Goal: Information Seeking & Learning: Learn about a topic

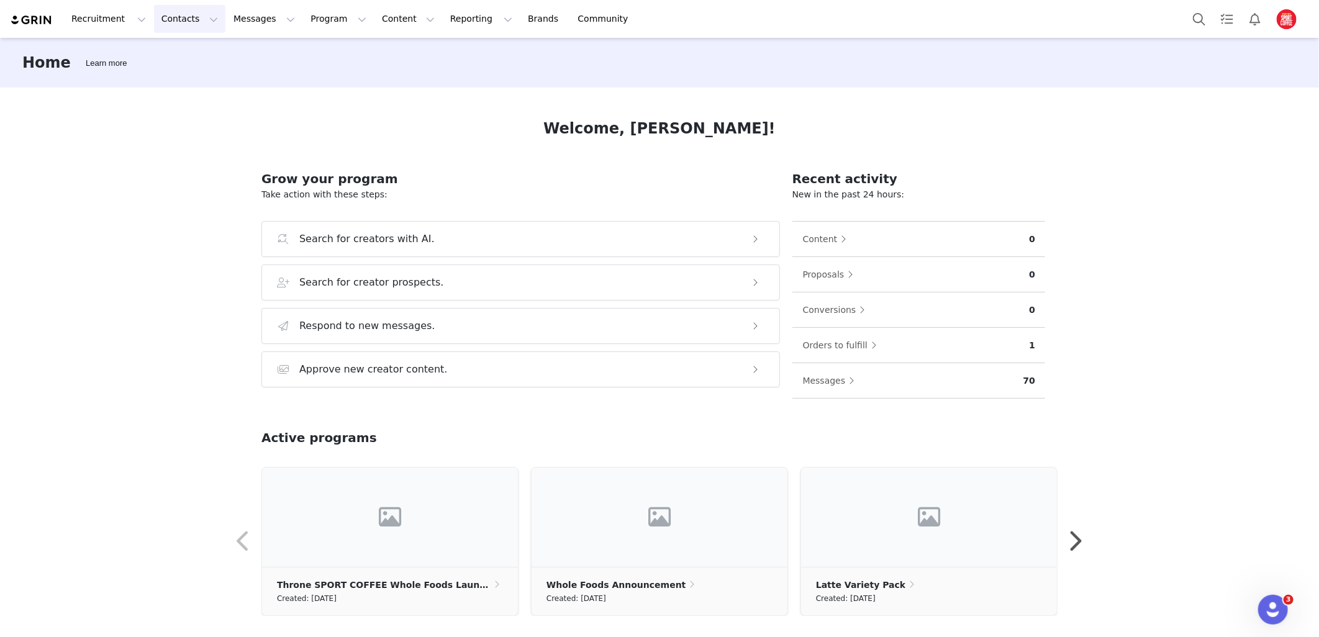
click at [165, 14] on button "Contacts Contacts" at bounding box center [189, 19] width 71 height 28
click at [112, 25] on button "Recruitment Recruitment" at bounding box center [108, 19] width 89 height 28
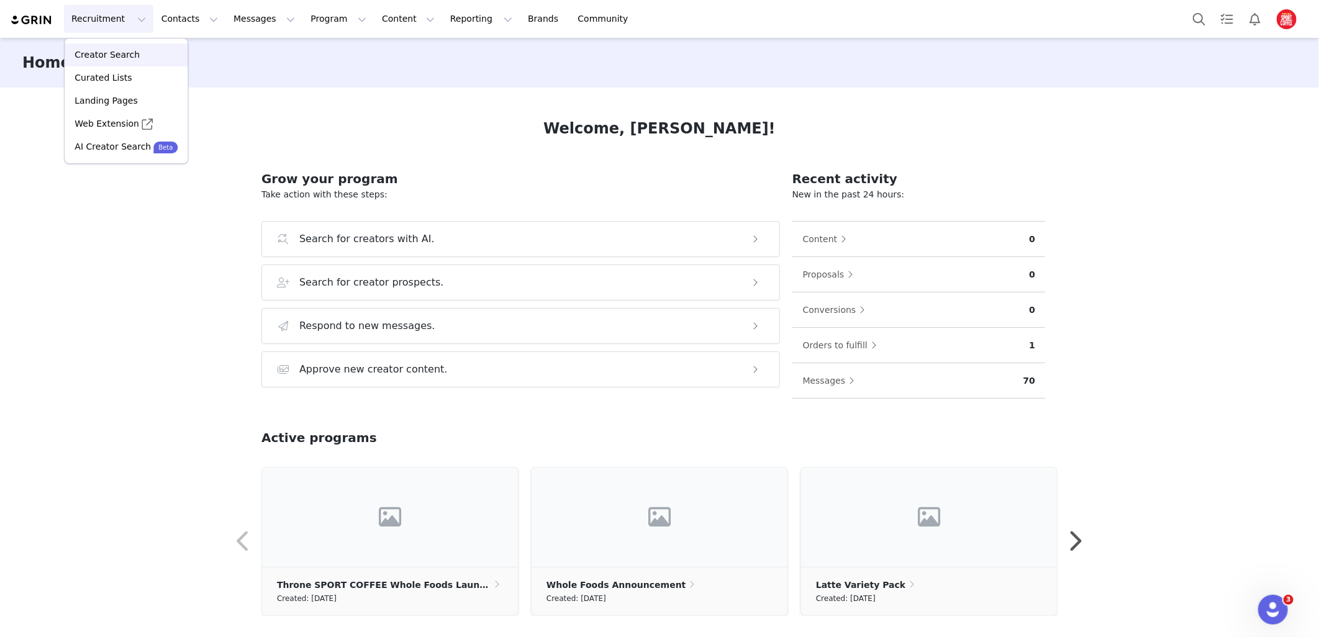
click at [109, 58] on p "Creator Search" at bounding box center [107, 54] width 65 height 13
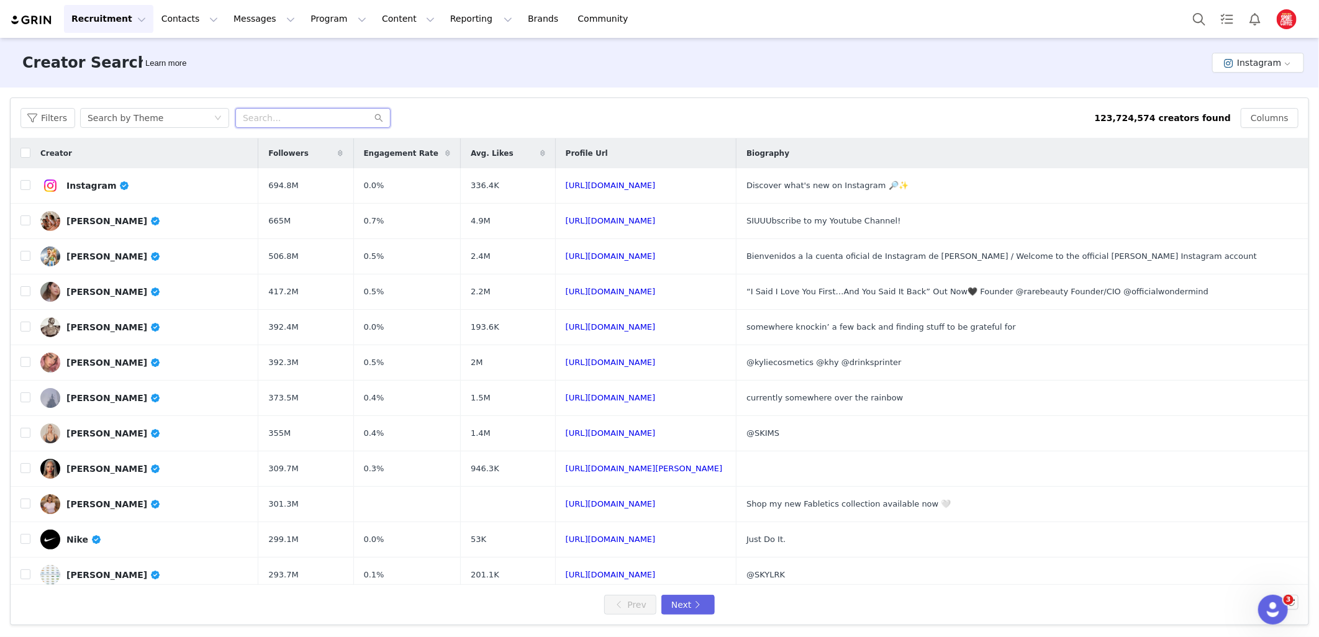
click at [275, 113] on input "text" at bounding box center [312, 118] width 155 height 20
type input "f"
type input "hybrid athlete"
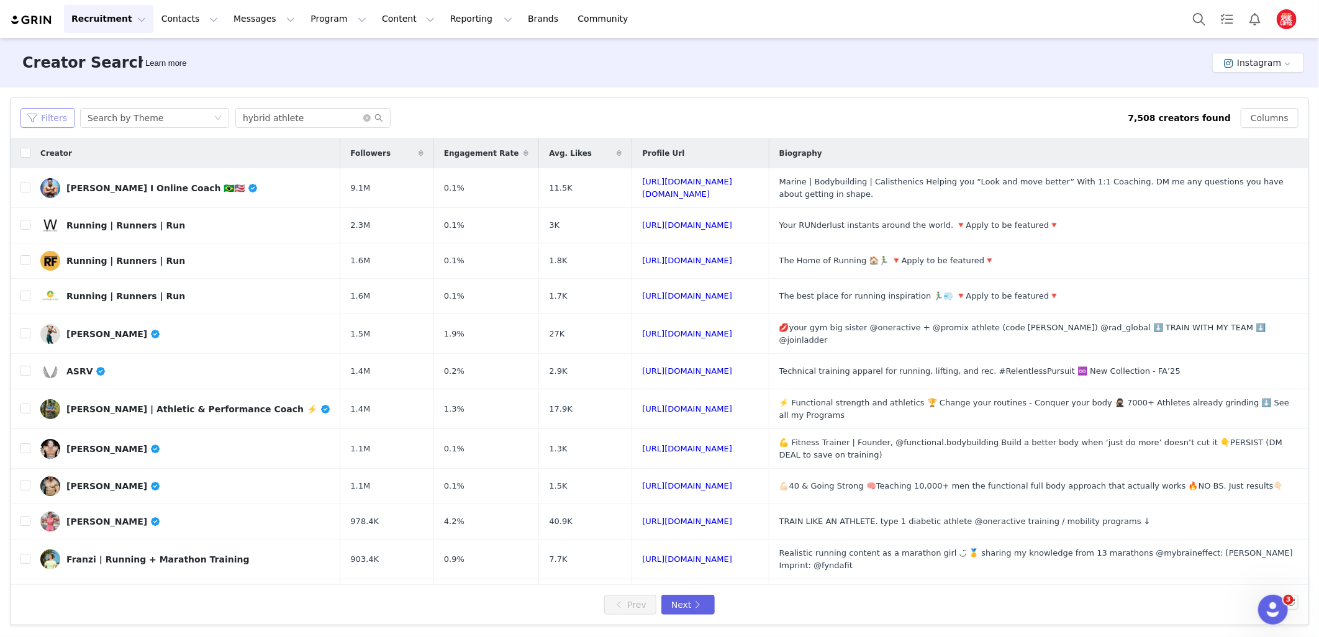
click at [40, 121] on button "Filters" at bounding box center [47, 118] width 55 height 20
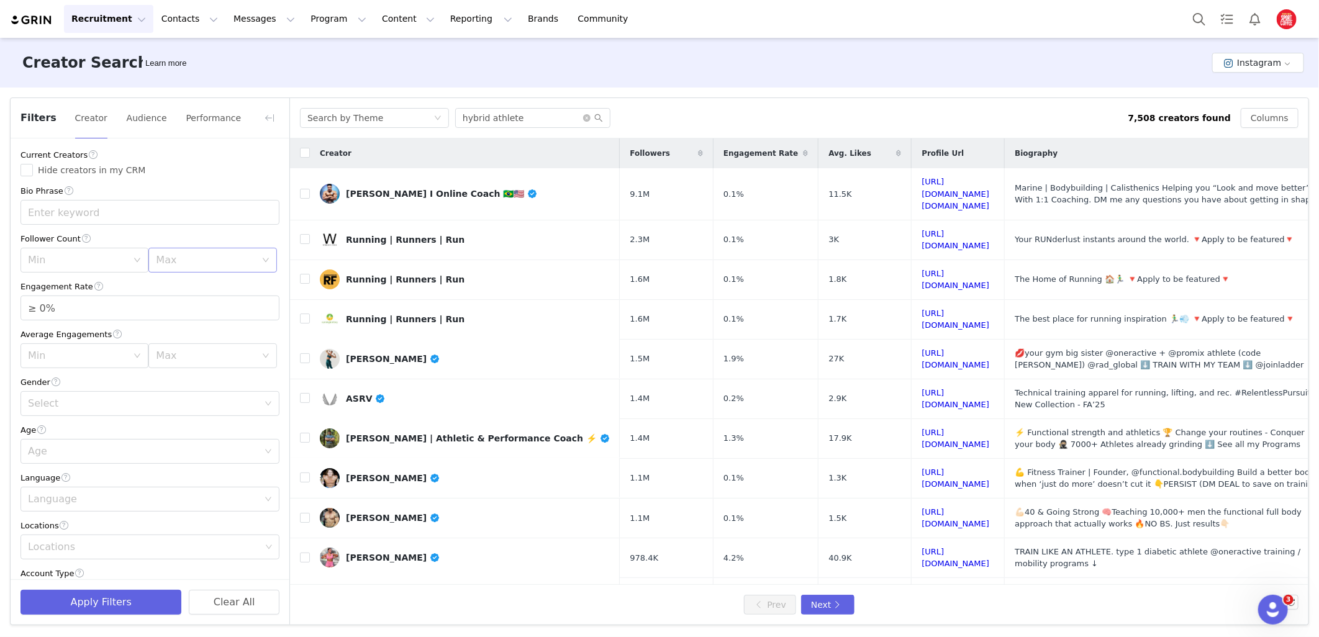
click at [162, 268] on div "Max" at bounding box center [208, 260] width 105 height 24
click at [166, 401] on li "500k" at bounding box center [204, 399] width 123 height 20
click at [96, 259] on div "Min" at bounding box center [77, 260] width 99 height 12
click at [76, 338] on li "20k" at bounding box center [81, 348] width 123 height 20
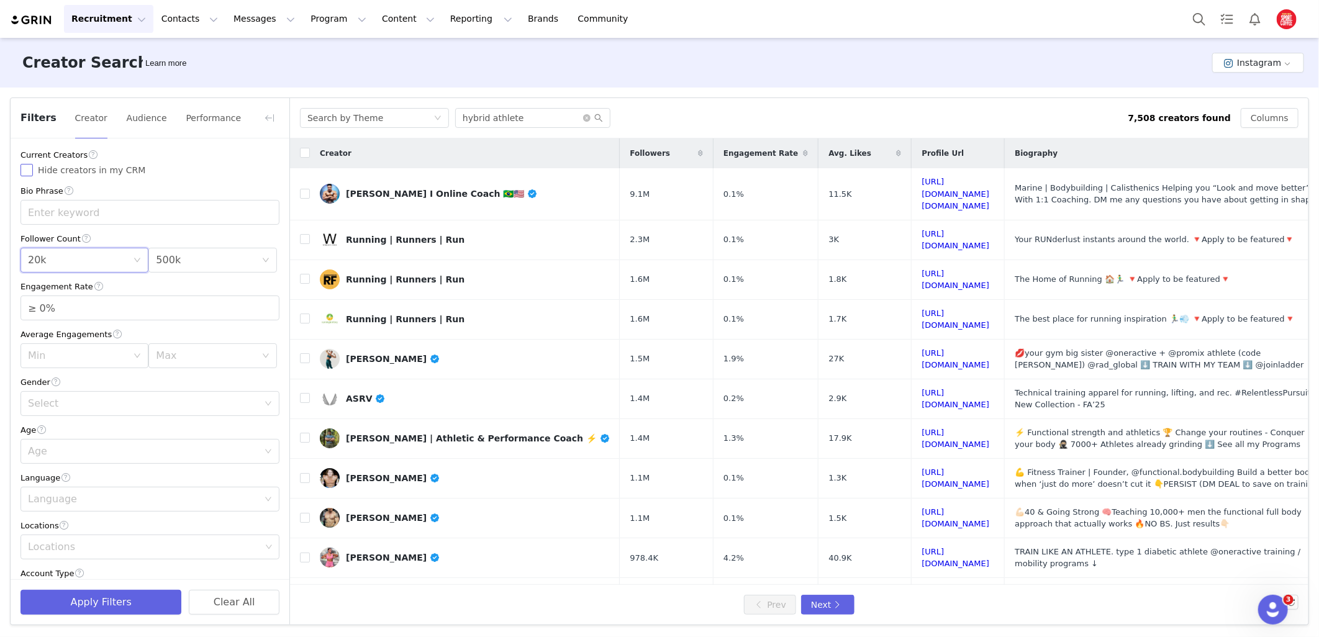
click at [102, 164] on label "Hide creators in my CRM" at bounding box center [149, 170] width 259 height 13
click at [33, 164] on input "Hide creators in my CRM" at bounding box center [26, 170] width 12 height 12
checkbox input "true"
click at [90, 411] on div "Select" at bounding box center [146, 404] width 236 height 24
click at [78, 433] on li "Any" at bounding box center [144, 432] width 248 height 20
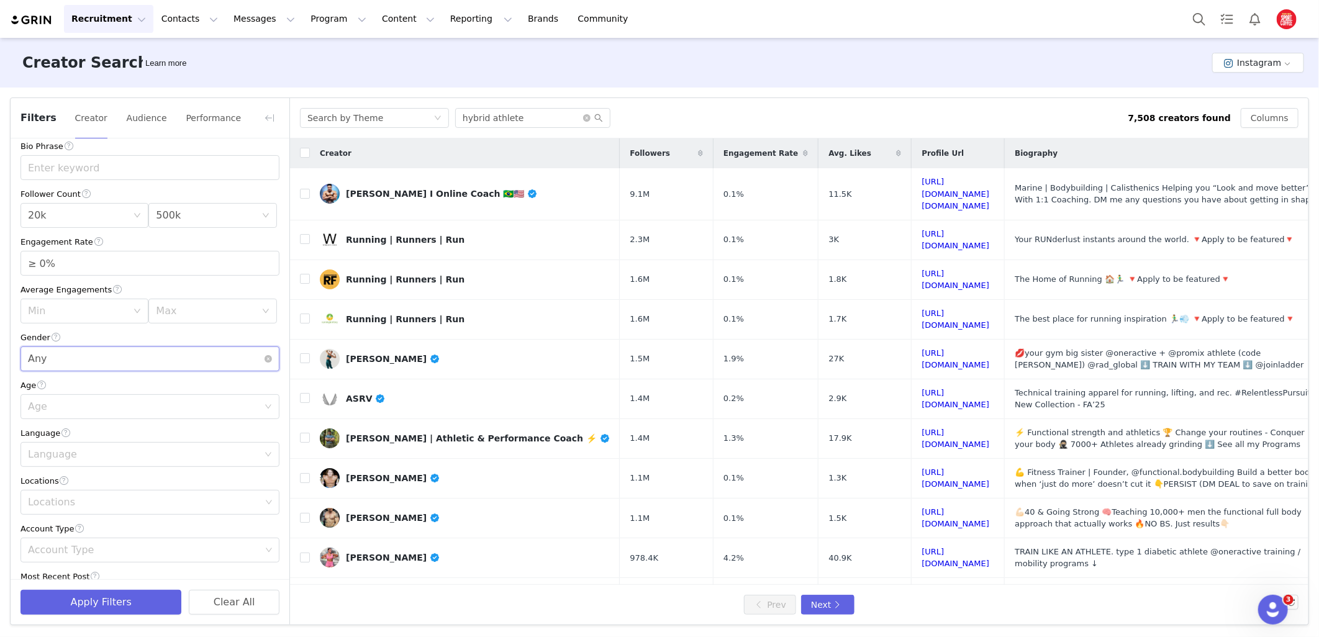
scroll to position [69, 0]
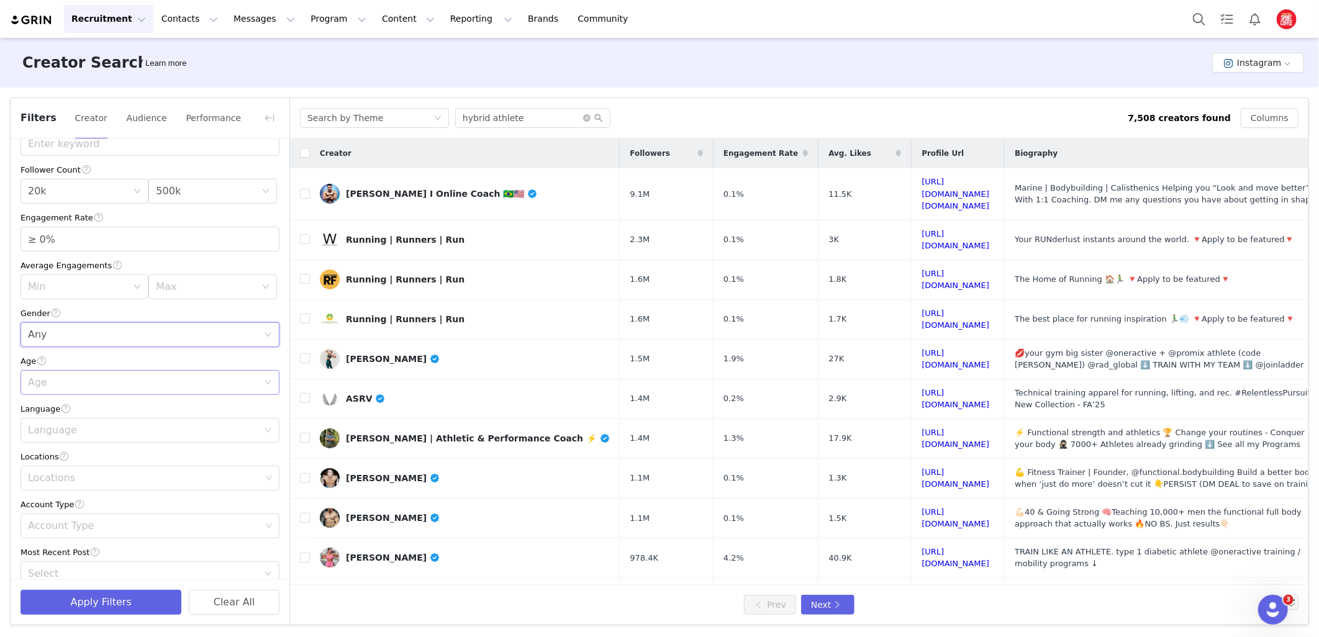
click at [104, 393] on div "Age" at bounding box center [146, 383] width 236 height 24
click at [58, 434] on li "25-34" at bounding box center [144, 431] width 248 height 20
click at [71, 429] on div "Language" at bounding box center [143, 430] width 230 height 12
click at [60, 462] on li "English" at bounding box center [144, 459] width 248 height 20
click at [91, 480] on div "Locations" at bounding box center [144, 478] width 233 height 12
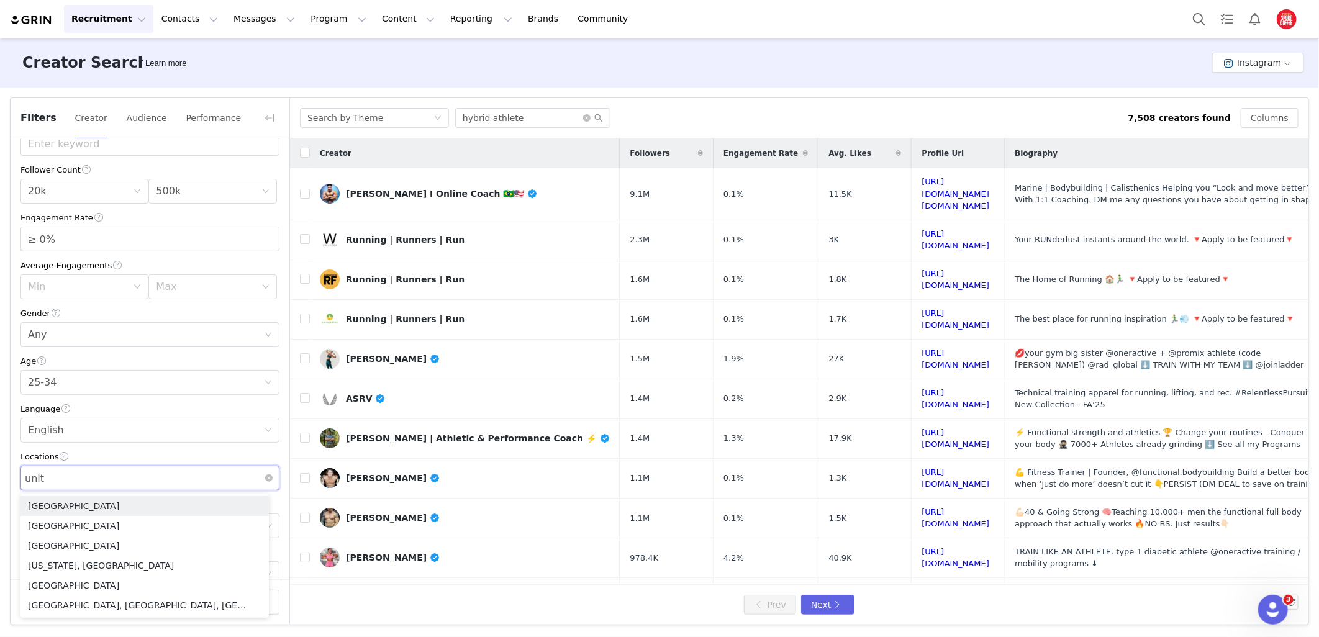
type input "unite"
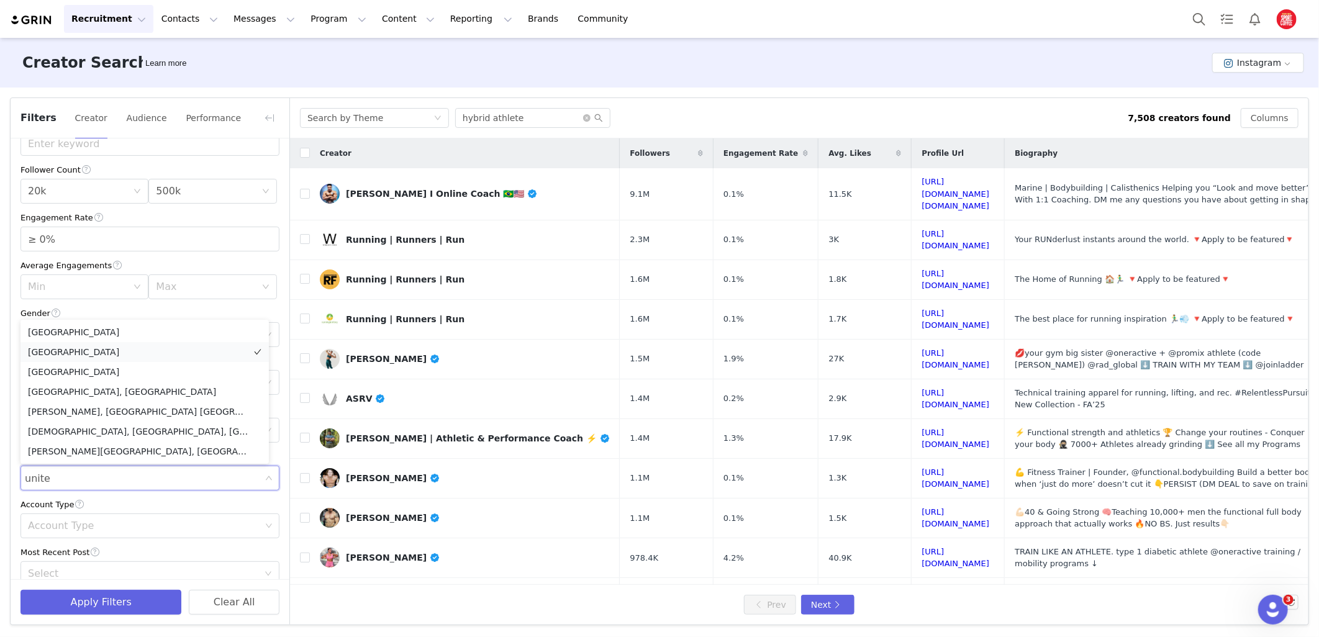
click at [85, 354] on li "United States" at bounding box center [144, 352] width 248 height 20
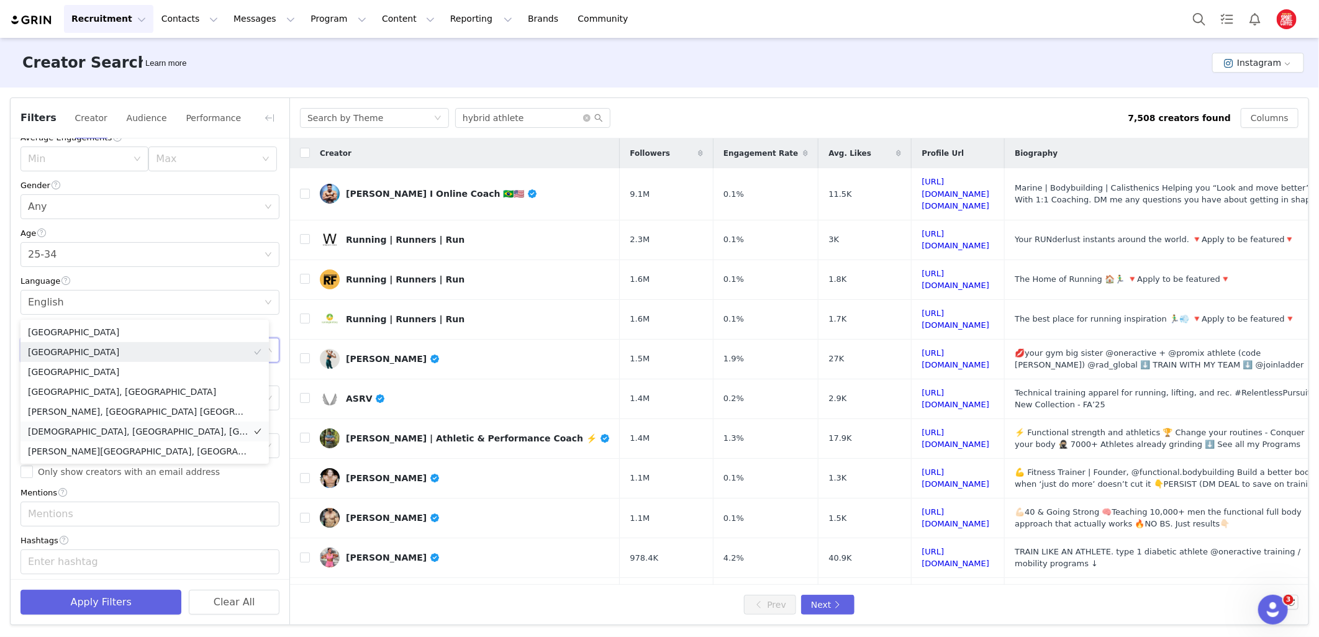
scroll to position [207, 0]
click at [278, 307] on div "Current Creators Hide creators in my CRM Bio Phrase Follower Count Min 20k Max …" at bounding box center [150, 277] width 279 height 691
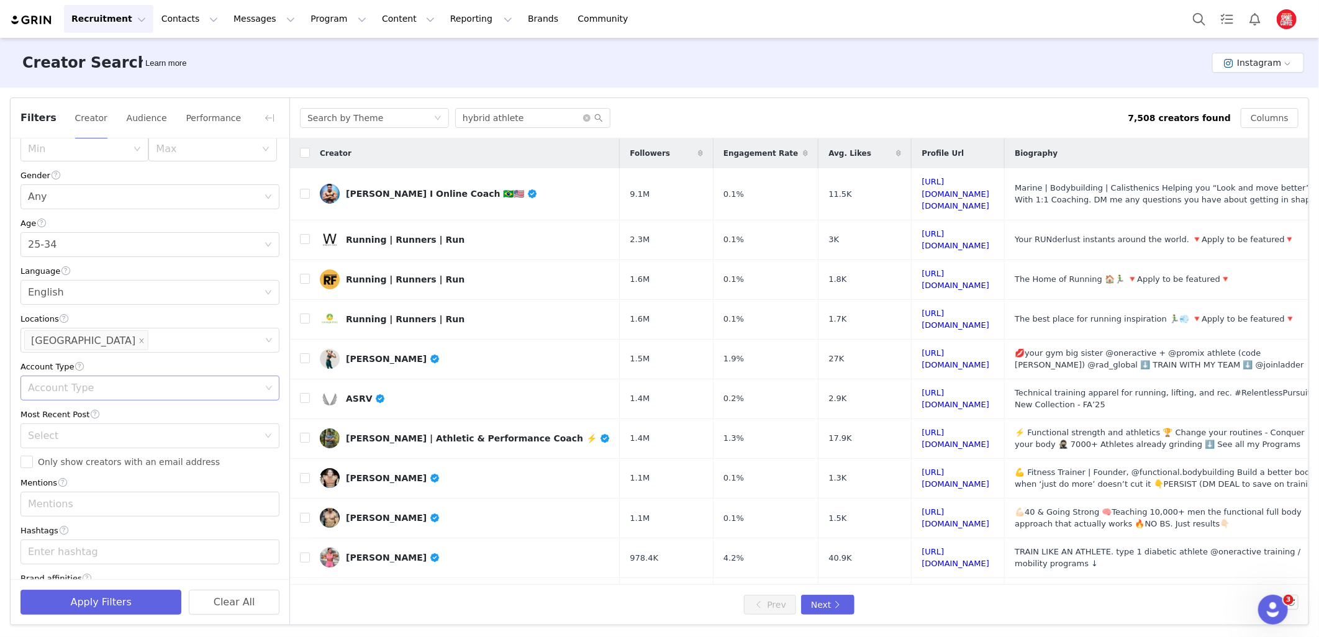
click at [89, 390] on div "Account Type" at bounding box center [144, 388] width 233 height 12
click at [166, 371] on div "Account Type" at bounding box center [149, 366] width 259 height 13
click at [84, 427] on div "Select" at bounding box center [146, 436] width 236 height 24
click at [57, 465] on li "<1 Month" at bounding box center [144, 464] width 248 height 20
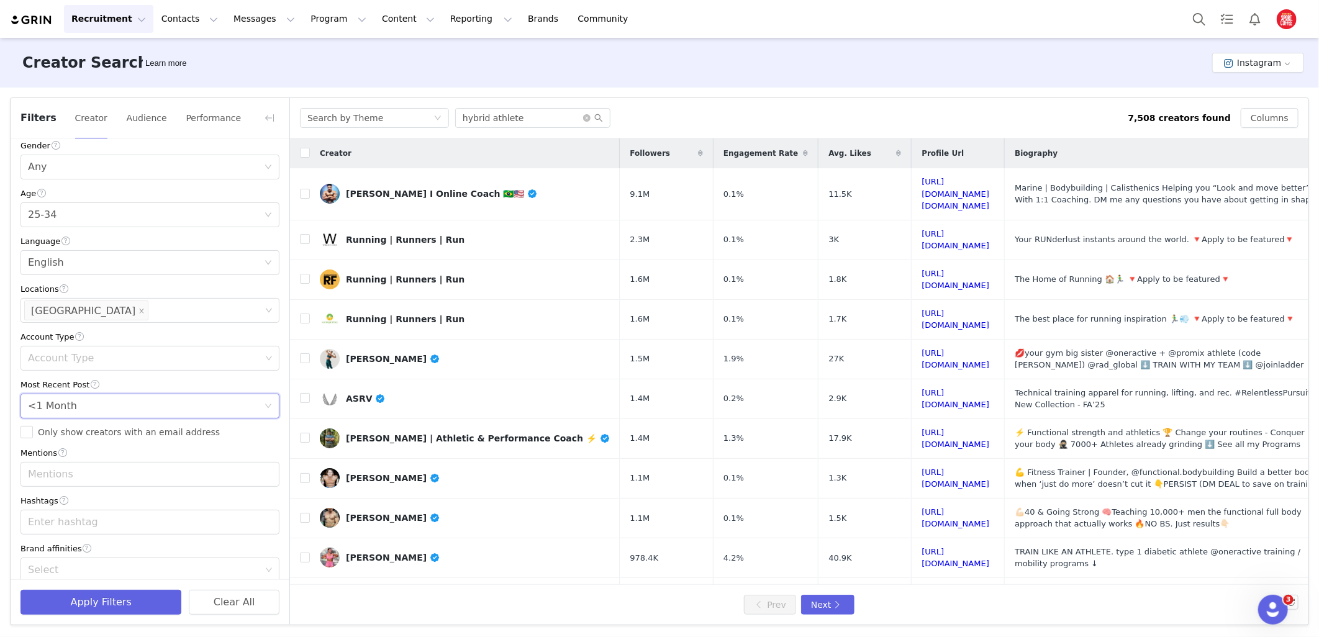
scroll to position [251, 0]
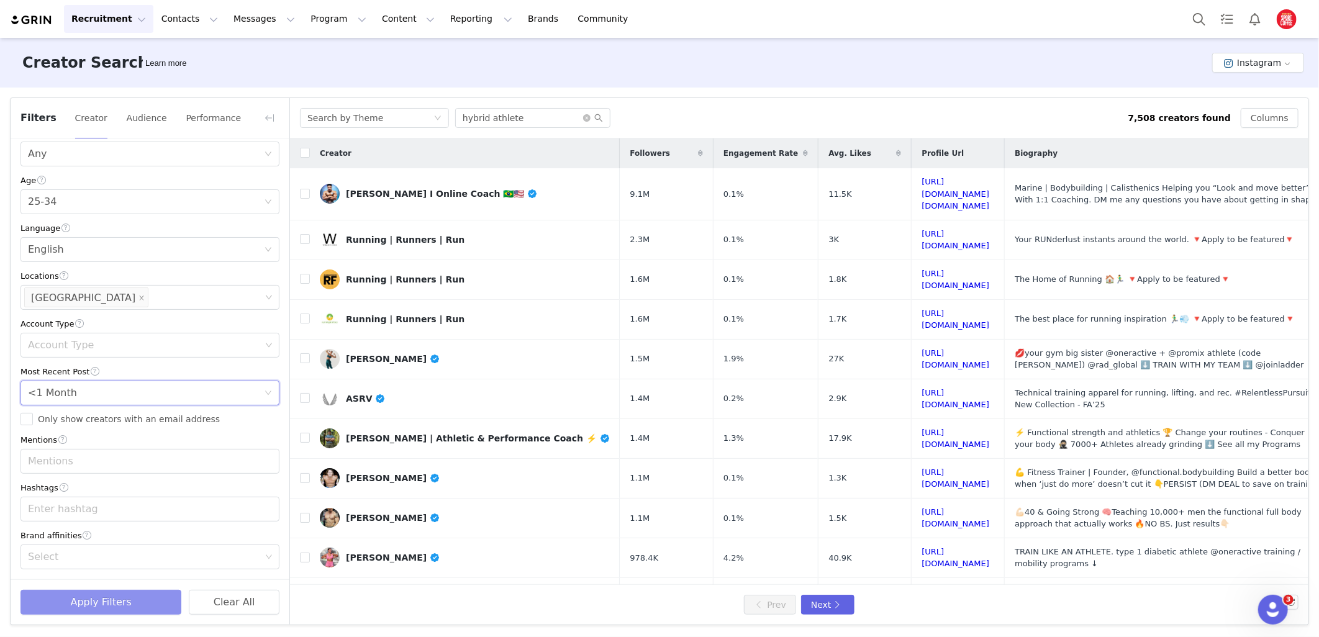
click at [120, 599] on button "Apply Filters" at bounding box center [100, 602] width 161 height 25
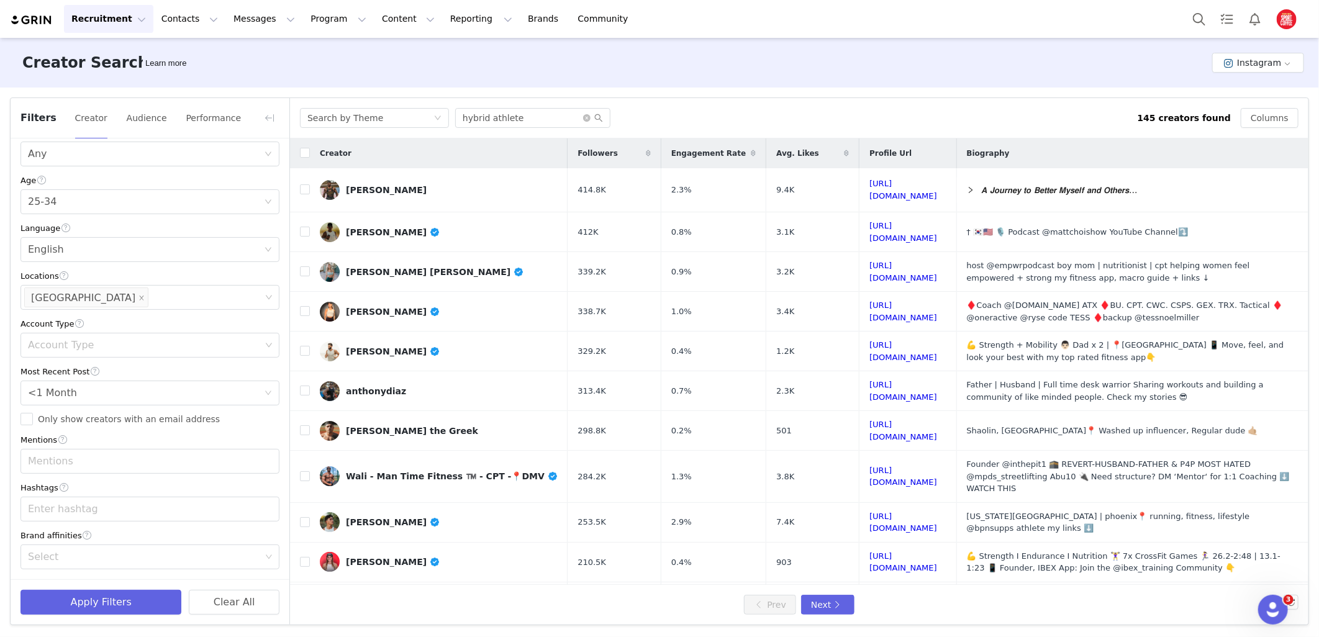
drag, startPoint x: 922, startPoint y: 348, endPoint x: 929, endPoint y: 73, distance: 275.3
click at [929, 73] on div "Creator Search Learn more Instagram" at bounding box center [659, 63] width 1319 height 50
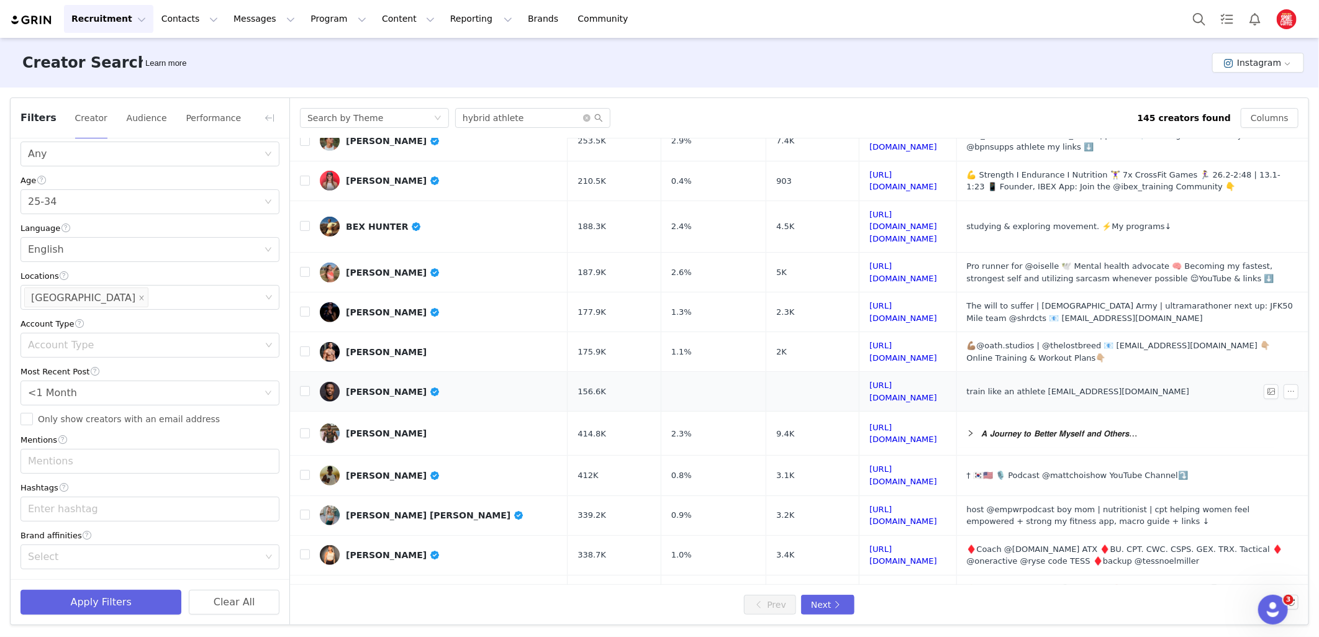
scroll to position [384, 0]
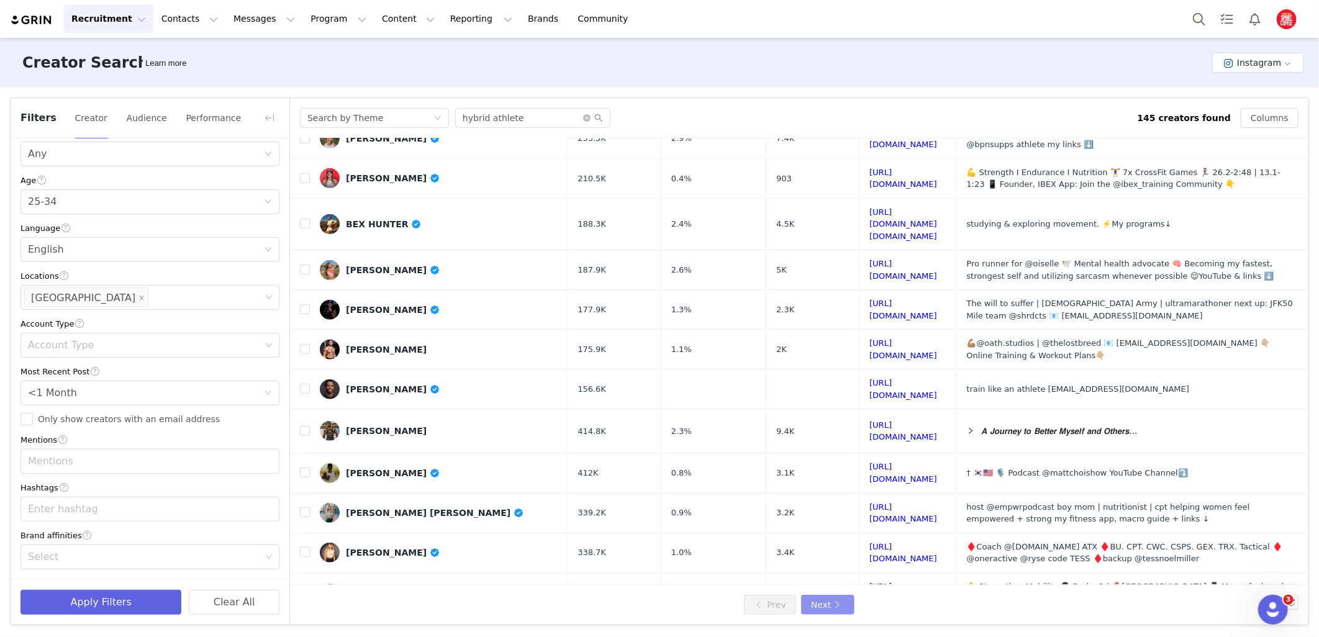
click at [841, 608] on button "Next" at bounding box center [827, 605] width 53 height 20
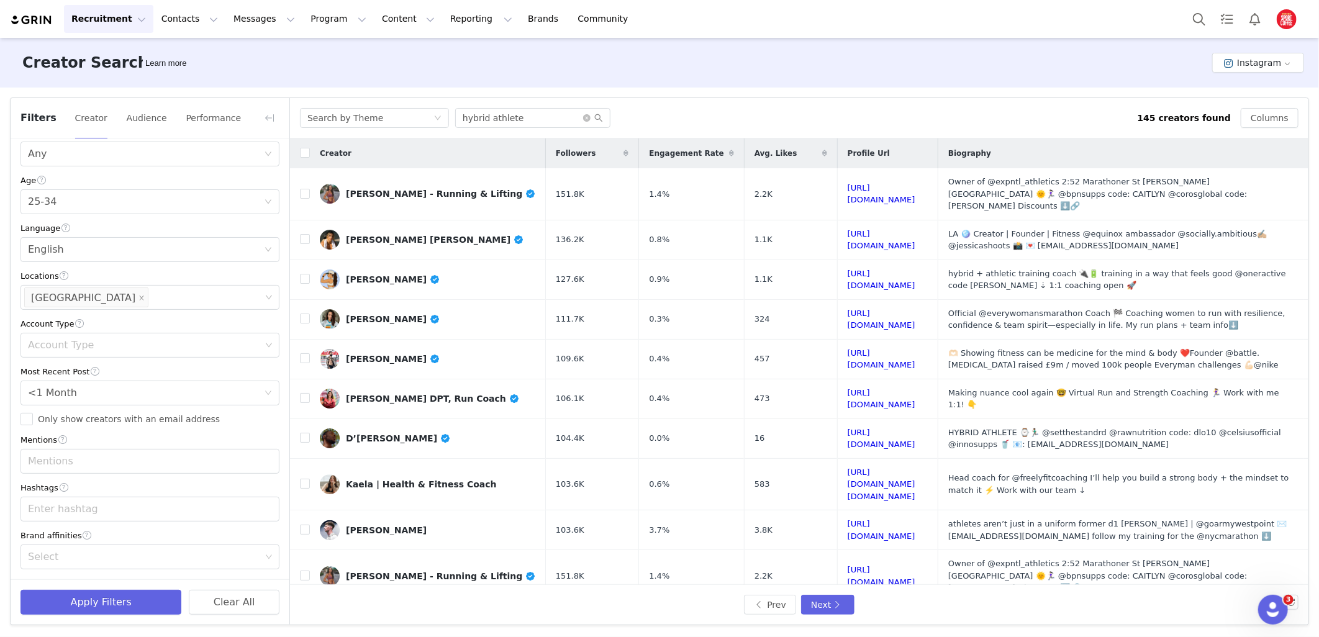
click at [908, 115] on div "Search by Theme hybrid athlete" at bounding box center [719, 118] width 838 height 20
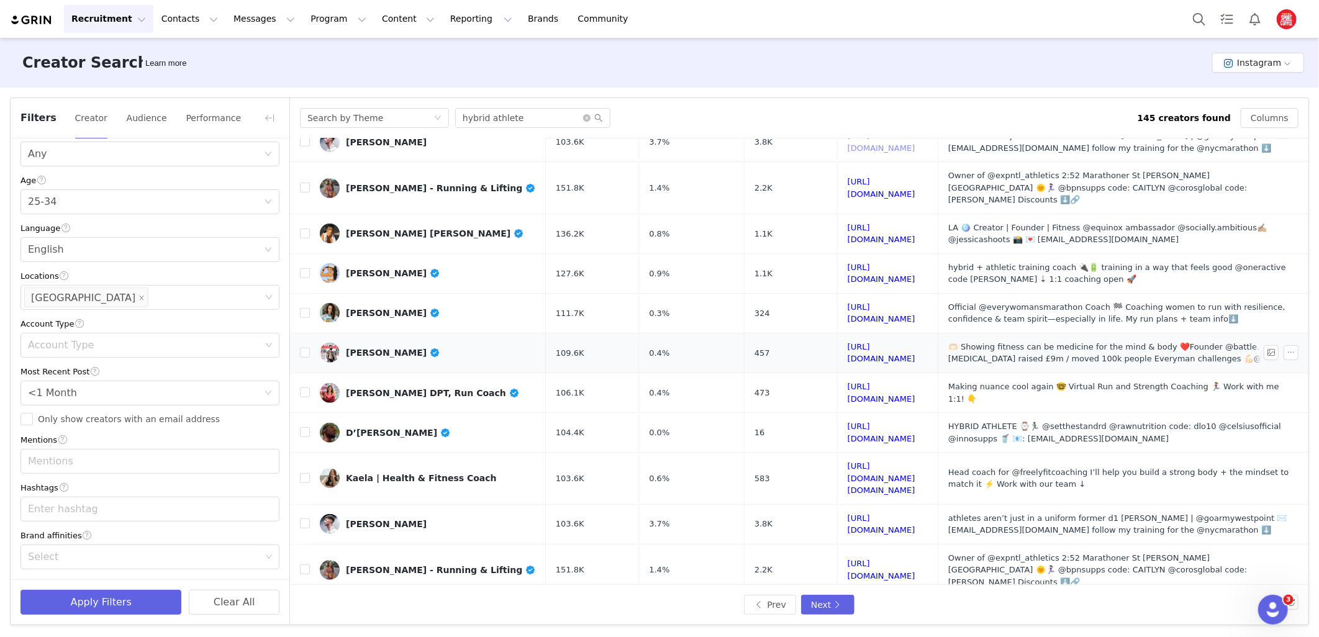
scroll to position [389, 0]
click at [839, 603] on button "Next" at bounding box center [827, 605] width 53 height 20
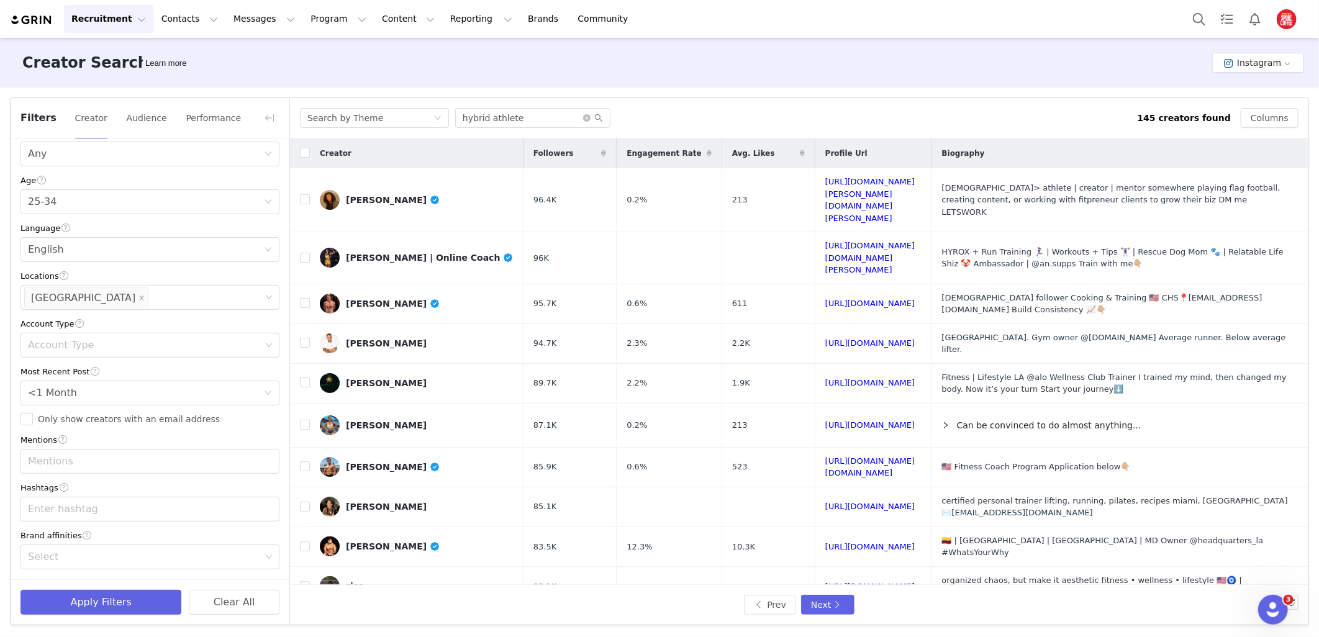
drag, startPoint x: 898, startPoint y: 234, endPoint x: 890, endPoint y: 121, distance: 112.8
click at [890, 121] on div "Search by Theme hybrid athlete" at bounding box center [719, 118] width 838 height 20
drag, startPoint x: 840, startPoint y: 334, endPoint x: 919, endPoint y: 104, distance: 243.0
click at [921, 103] on div "Search by Theme hybrid athlete 145 creators found Columns" at bounding box center [799, 118] width 1019 height 40
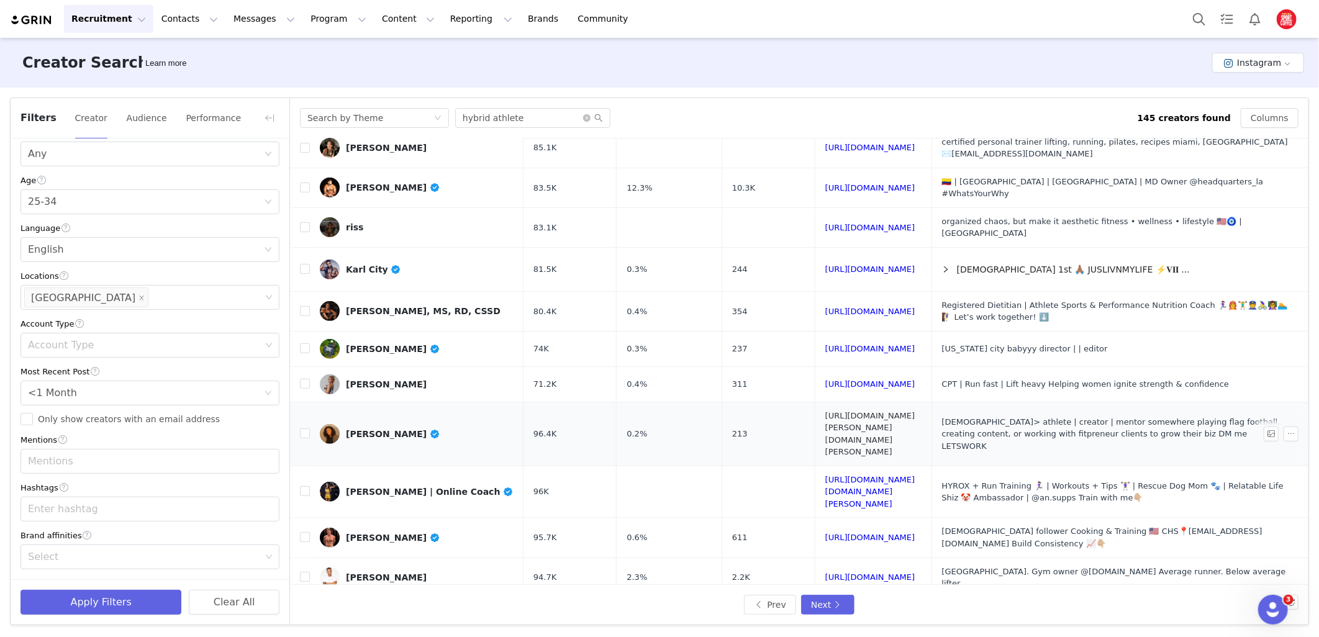
scroll to position [362, 0]
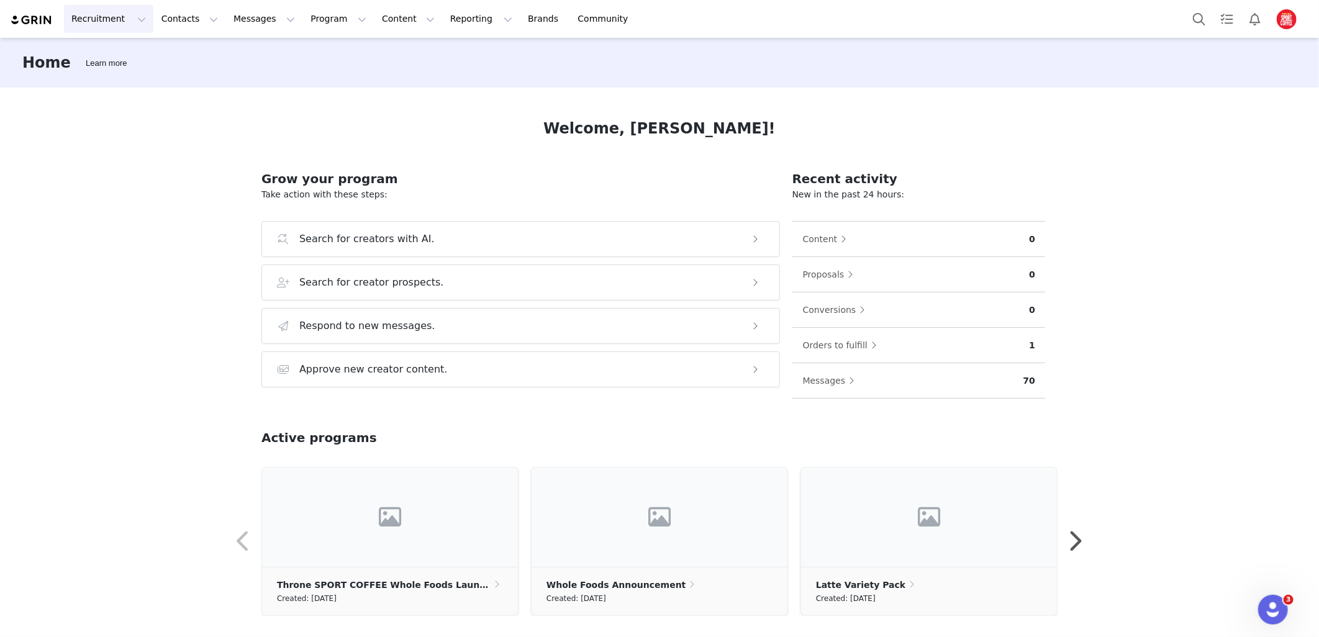
click at [101, 20] on button "Recruitment Recruitment" at bounding box center [108, 19] width 89 height 28
click at [118, 60] on p "Creator Search" at bounding box center [107, 54] width 65 height 13
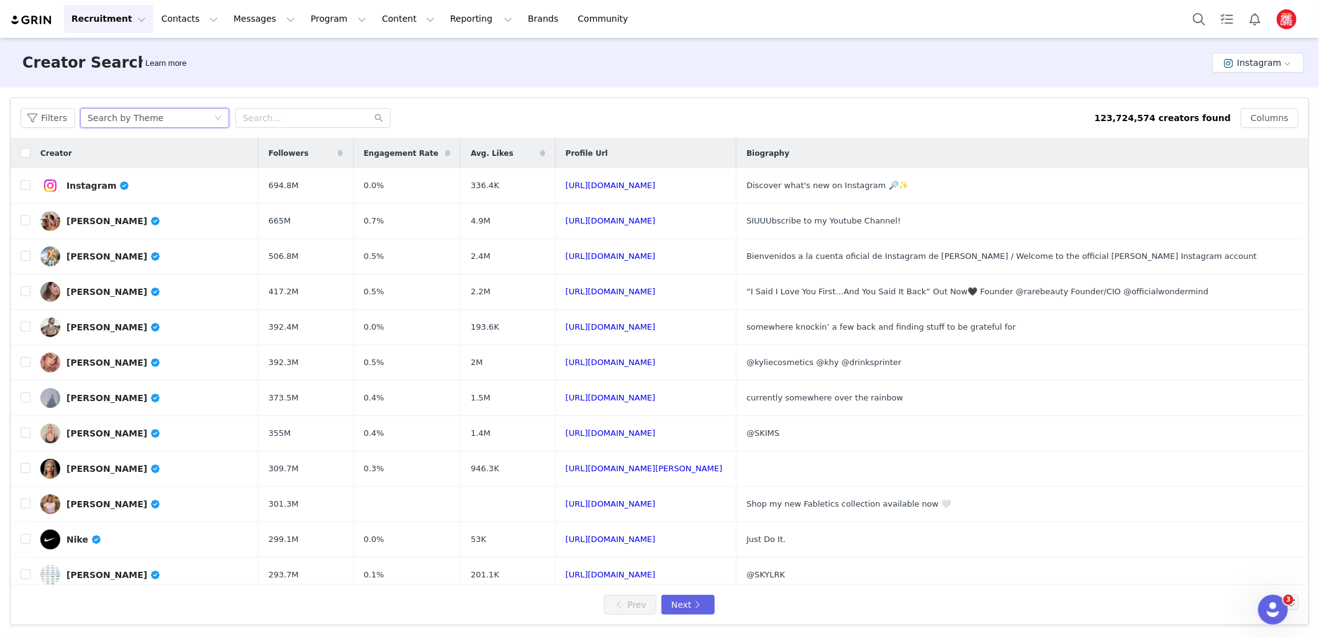
click at [140, 121] on div "Search by Theme" at bounding box center [126, 118] width 76 height 19
click at [40, 121] on button "Filters" at bounding box center [47, 118] width 55 height 20
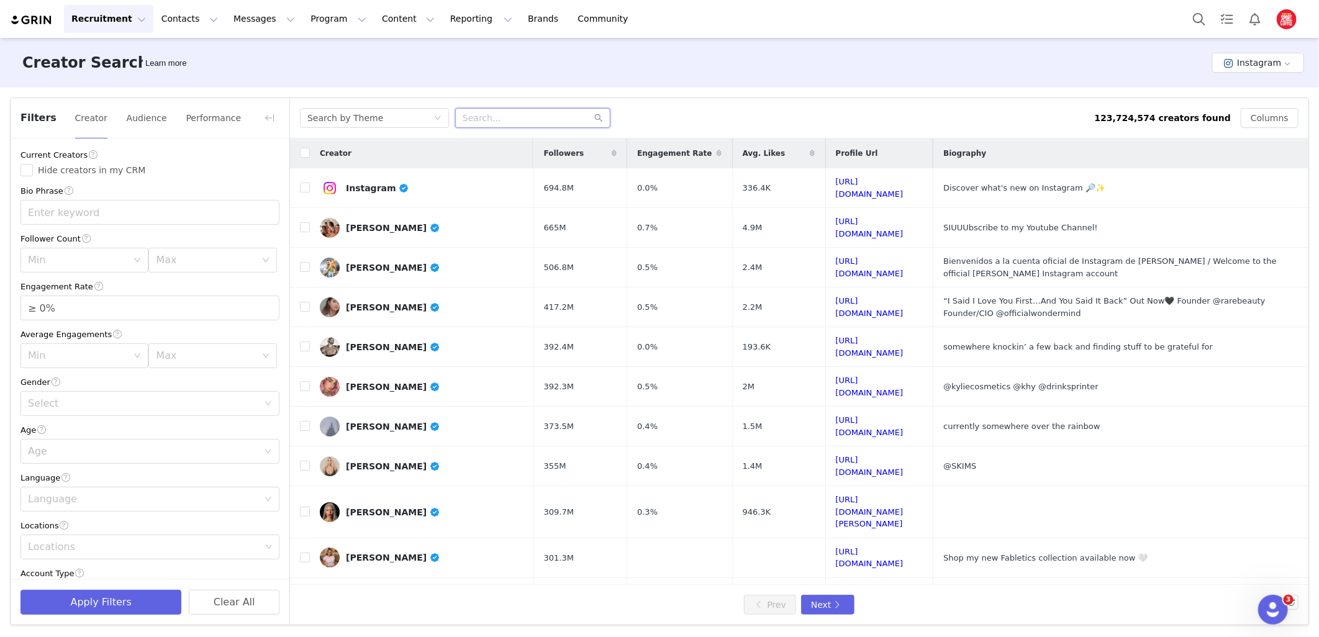
click at [512, 124] on input "text" at bounding box center [532, 118] width 155 height 20
type input "h"
type input "running"
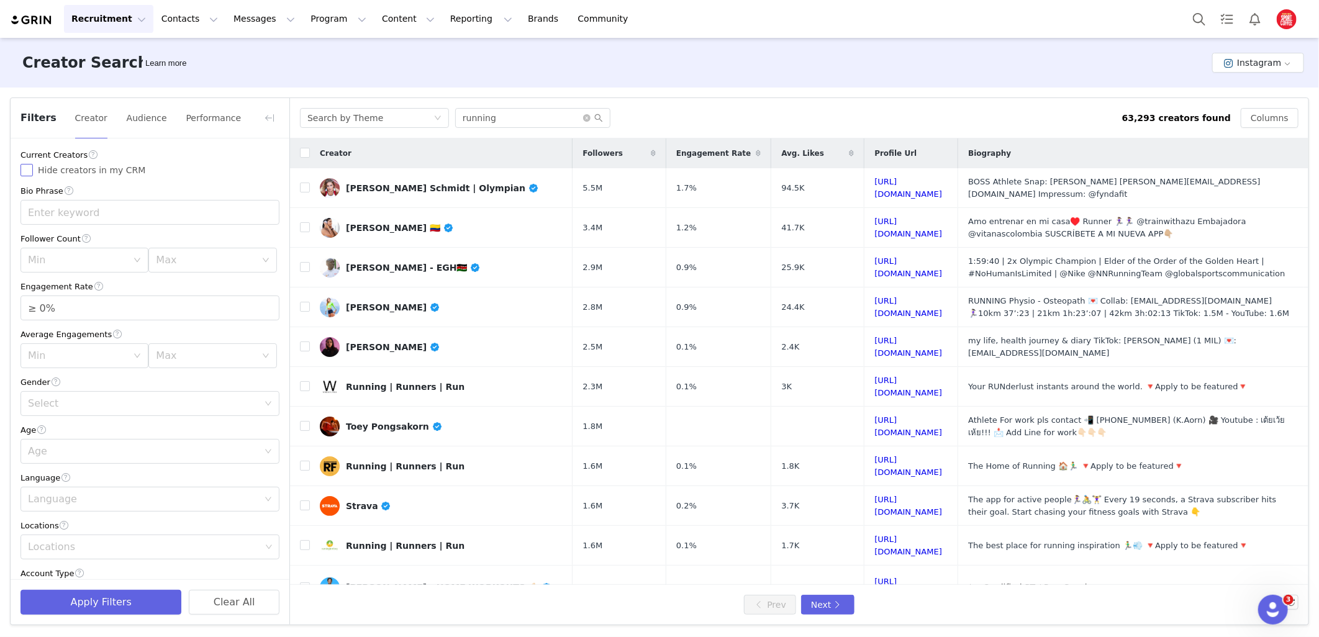
click at [71, 171] on span "Hide creators in my CRM" at bounding box center [91, 170] width 117 height 10
click at [33, 171] on input "Hide creators in my CRM" at bounding box center [26, 170] width 12 height 12
checkbox input "true"
click at [222, 262] on div "Max" at bounding box center [205, 260] width 99 height 12
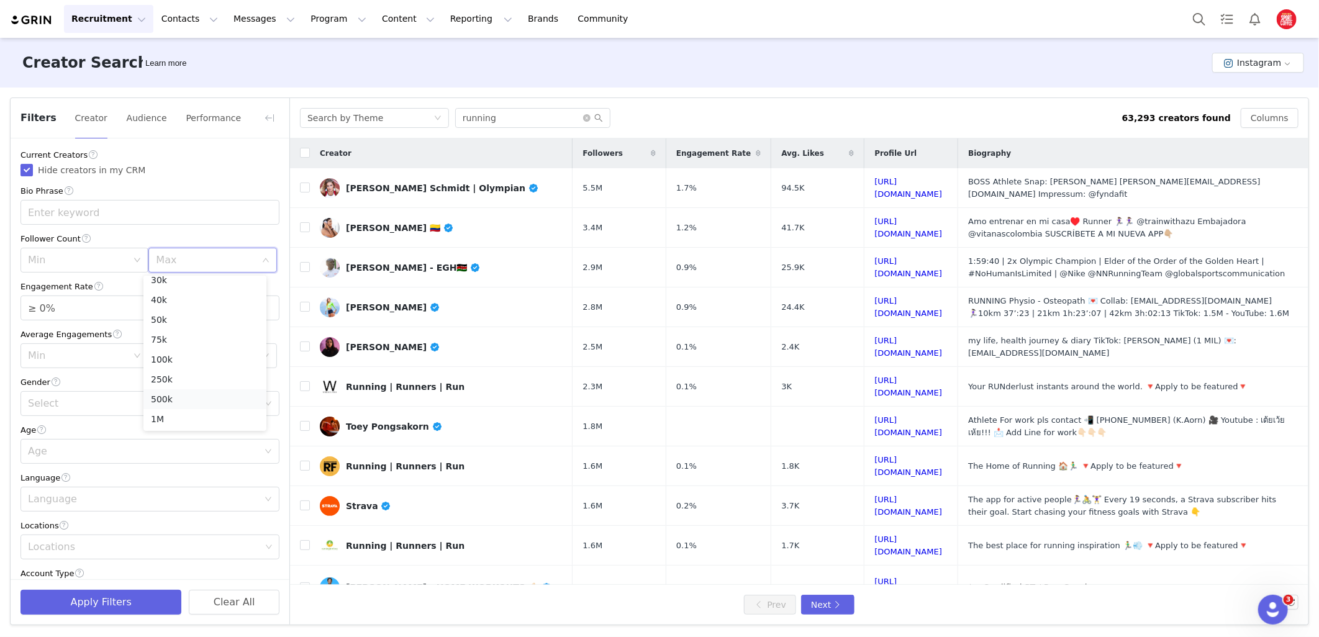
click at [182, 399] on li "500k" at bounding box center [204, 399] width 123 height 20
click at [99, 253] on div "Min" at bounding box center [80, 260] width 105 height 24
click at [50, 344] on li "20k" at bounding box center [81, 348] width 123 height 20
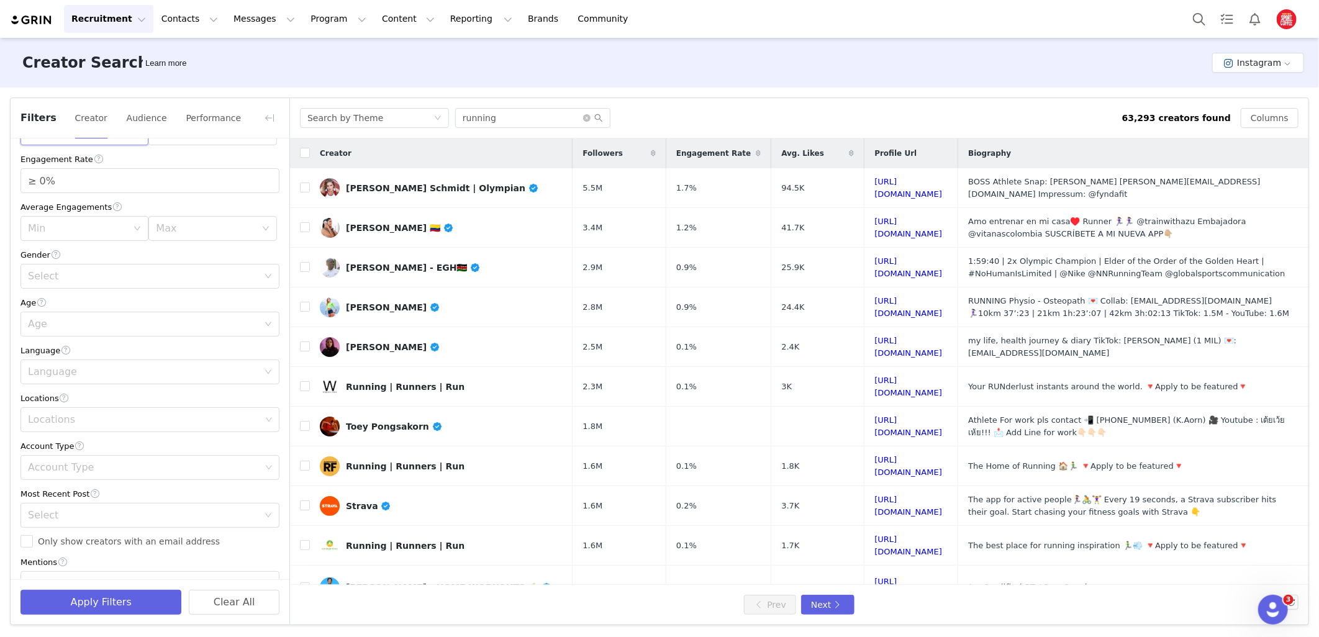
scroll to position [138, 0]
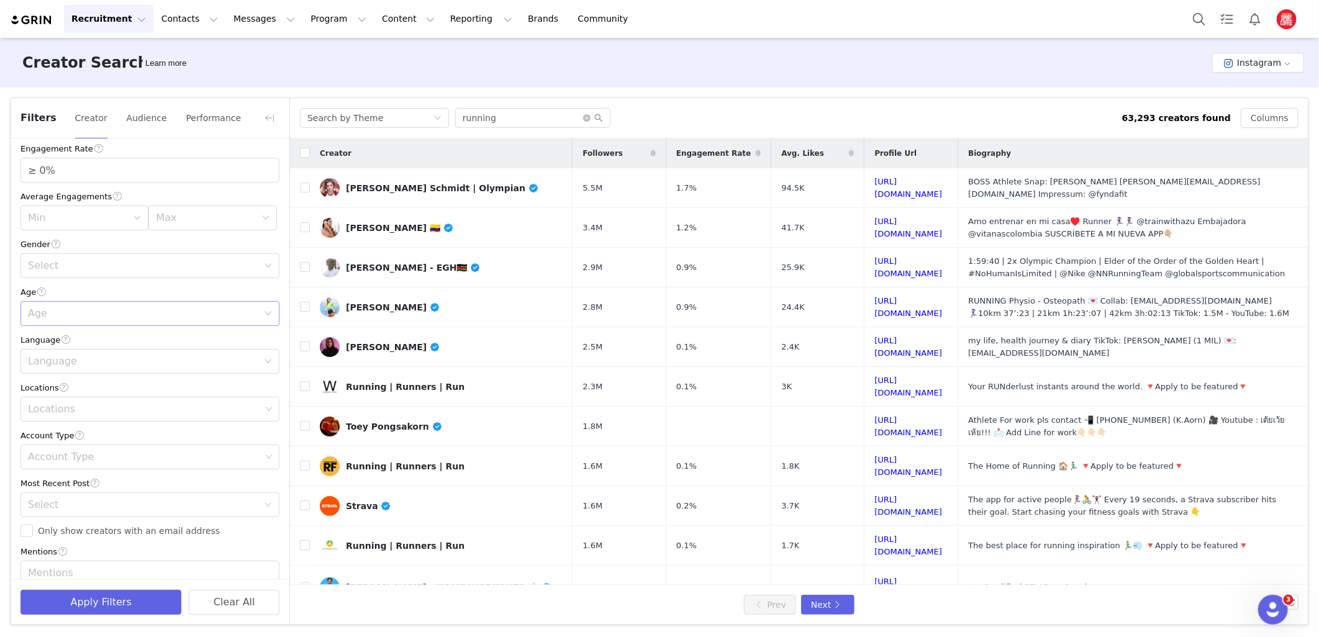
click at [135, 327] on div "Current Creators Hide creators in my CRM Bio Phrase Follower Count Min 20k Max …" at bounding box center [150, 346] width 279 height 691
click at [144, 312] on div "Age" at bounding box center [143, 313] width 230 height 12
click at [95, 365] on li "25-34" at bounding box center [144, 362] width 248 height 20
click at [87, 375] on div "Current Creators Hide creators in my CRM Bio Phrase Follower Count Min 20k Max …" at bounding box center [150, 346] width 279 height 691
click at [96, 364] on div "Language" at bounding box center [143, 361] width 230 height 12
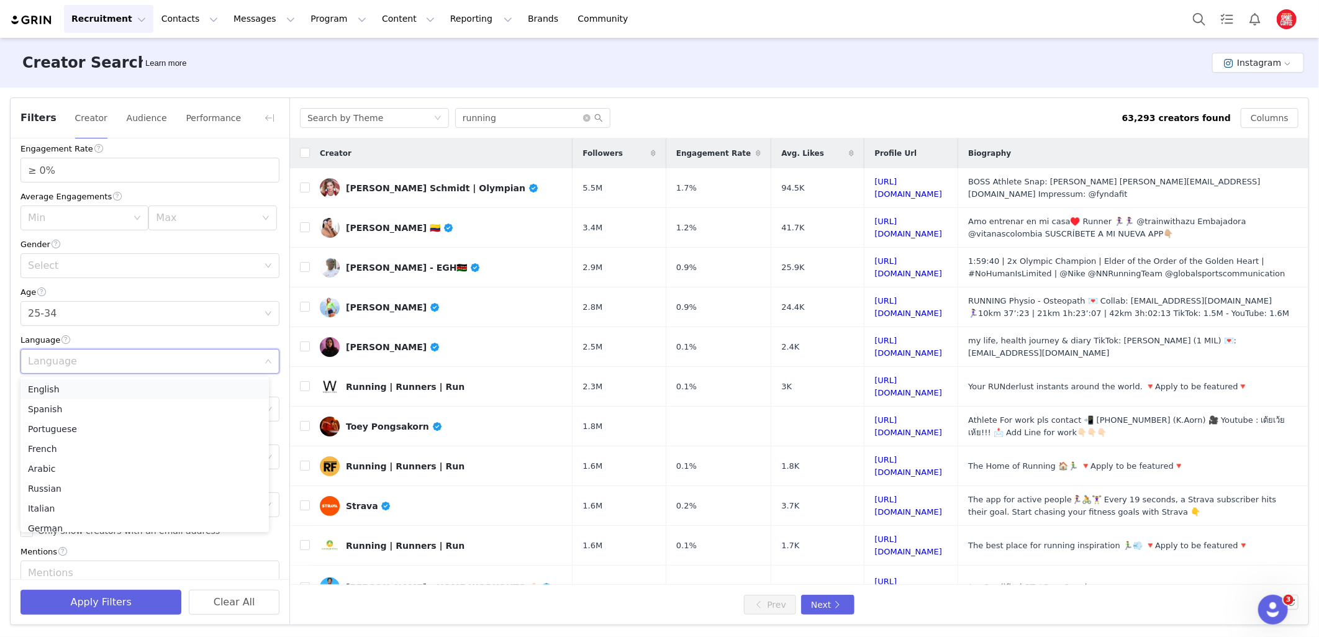
click at [81, 385] on li "English" at bounding box center [144, 390] width 248 height 20
click at [73, 395] on div "Locations Locations" at bounding box center [149, 401] width 259 height 40
click at [59, 414] on div "Locations" at bounding box center [144, 409] width 233 height 12
type input "united"
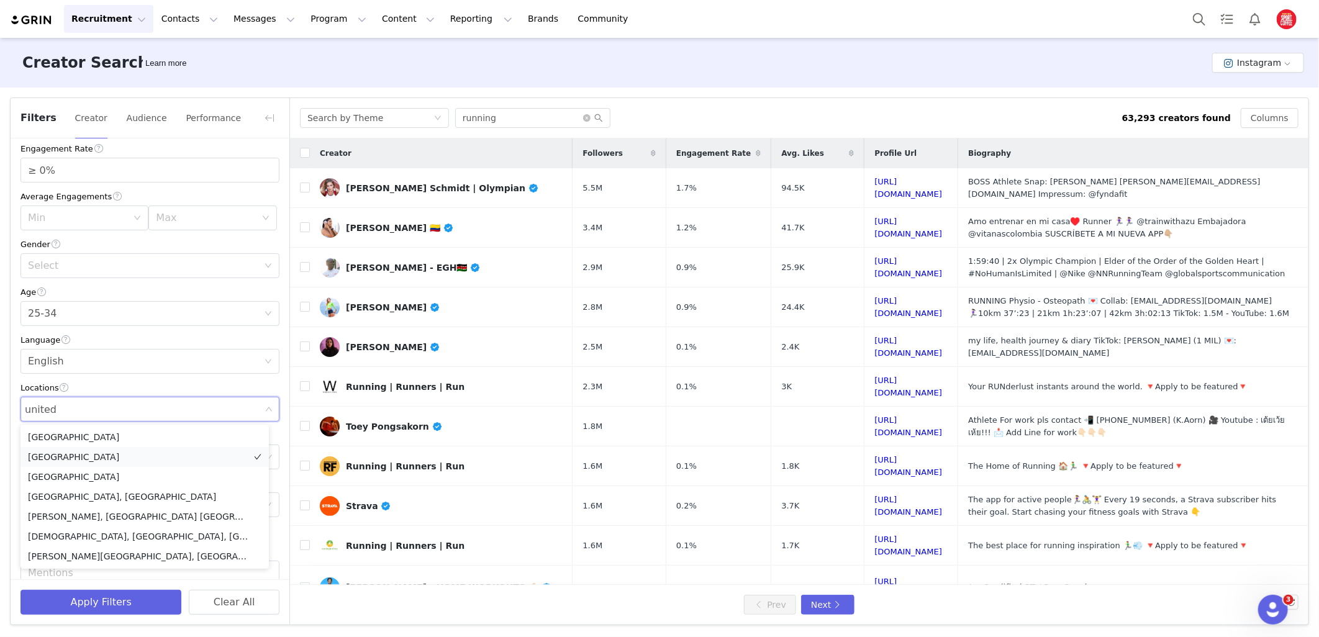
click at [42, 455] on li "United States" at bounding box center [144, 457] width 248 height 20
click at [152, 386] on div "Locations" at bounding box center [149, 387] width 259 height 13
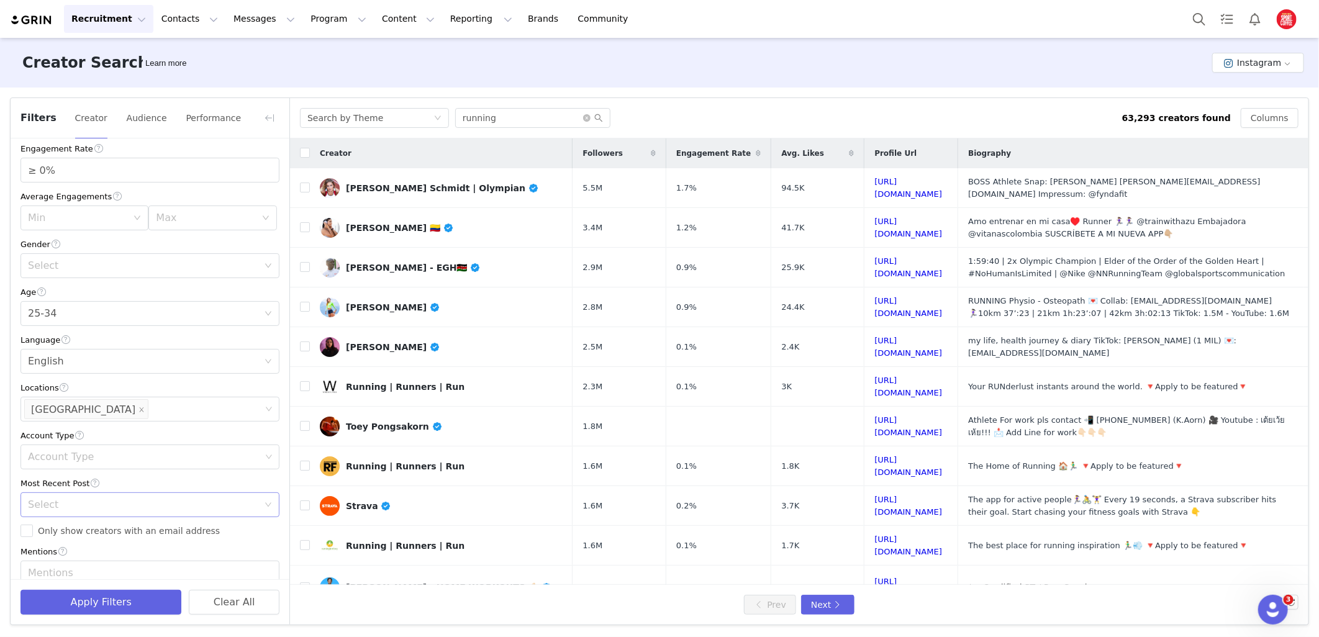
click at [96, 506] on div "Select" at bounding box center [143, 505] width 230 height 12
click at [66, 533] on li "<1 Month" at bounding box center [144, 533] width 248 height 20
click at [255, 481] on div "Most Recent Post" at bounding box center [149, 483] width 259 height 13
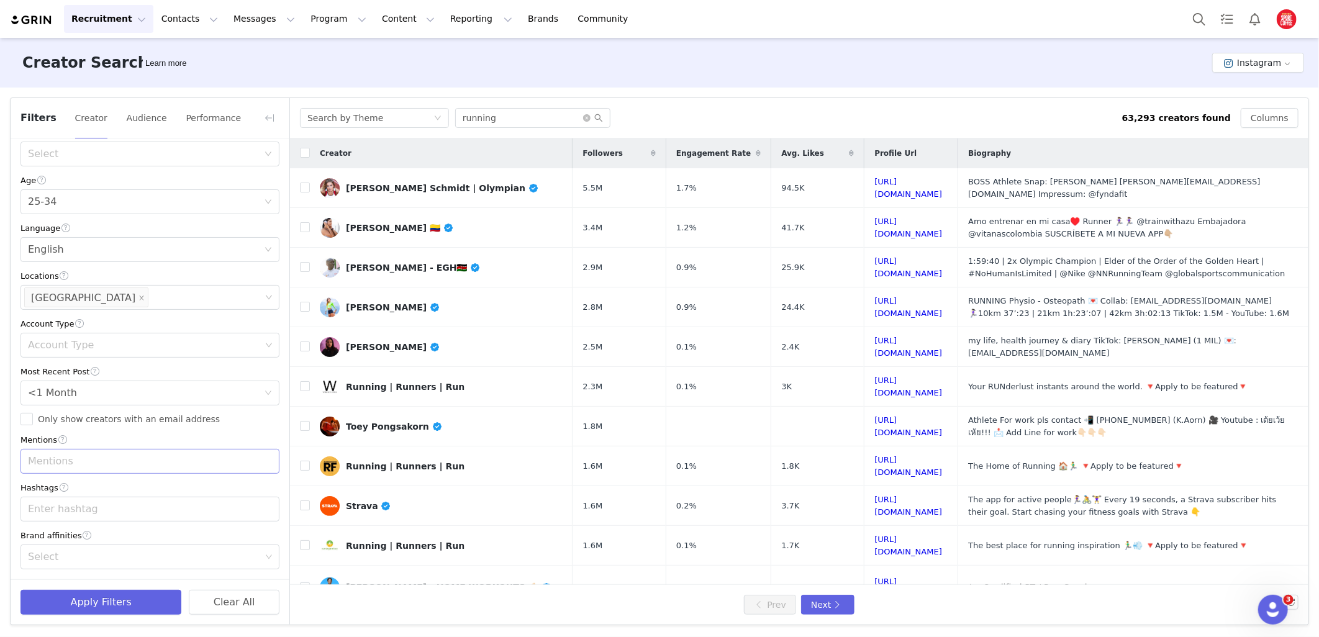
scroll to position [251, 0]
click at [109, 600] on button "Apply Filters" at bounding box center [100, 602] width 161 height 25
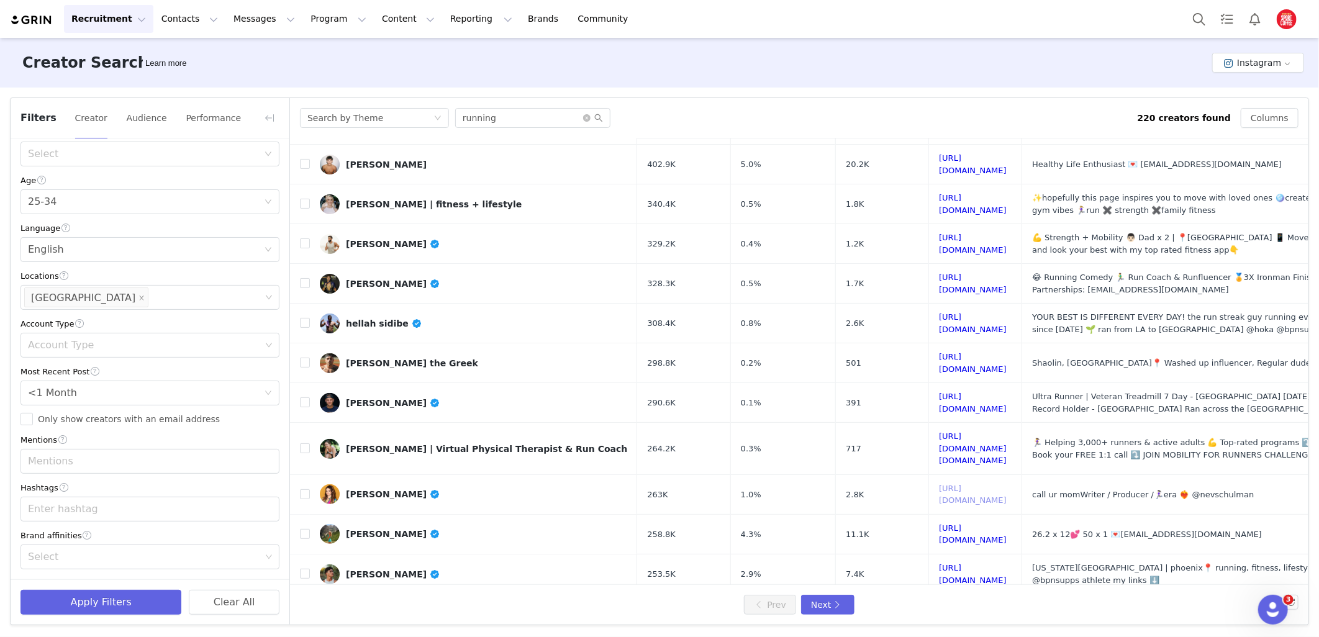
scroll to position [346, 0]
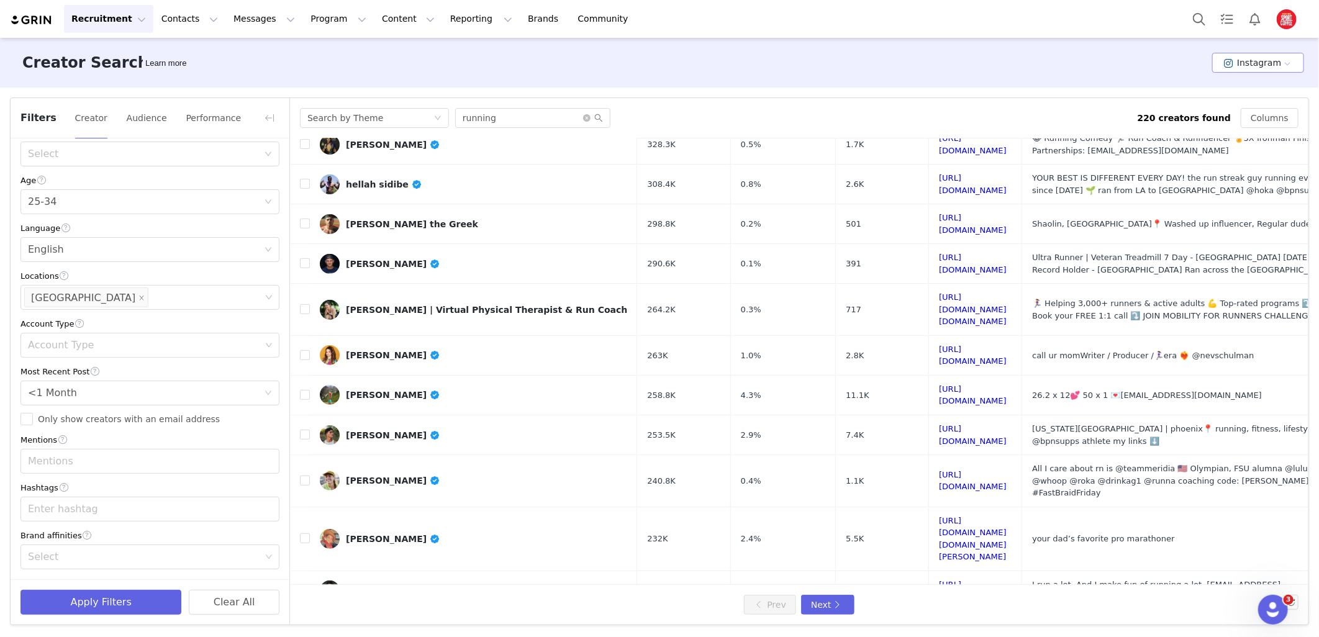
click at [1246, 57] on button "Instagram" at bounding box center [1259, 63] width 92 height 20
click at [1254, 104] on li "TikTok" at bounding box center [1262, 108] width 86 height 20
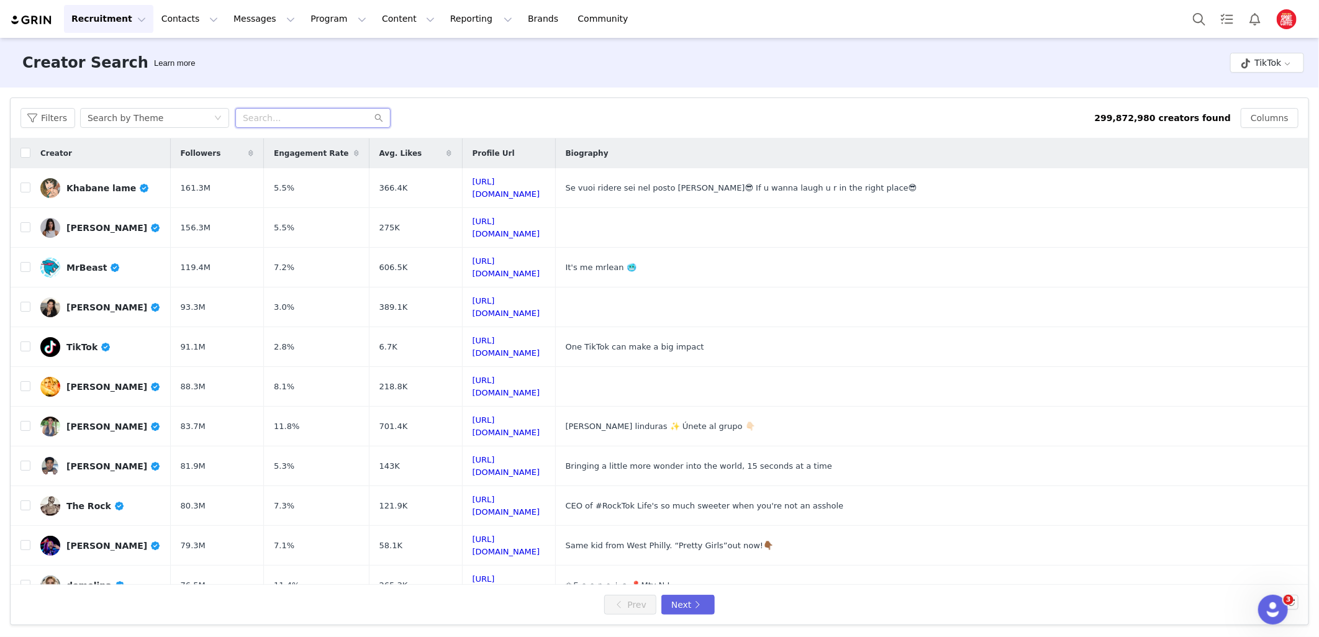
click at [309, 117] on input "text" at bounding box center [312, 118] width 155 height 20
type input "running"
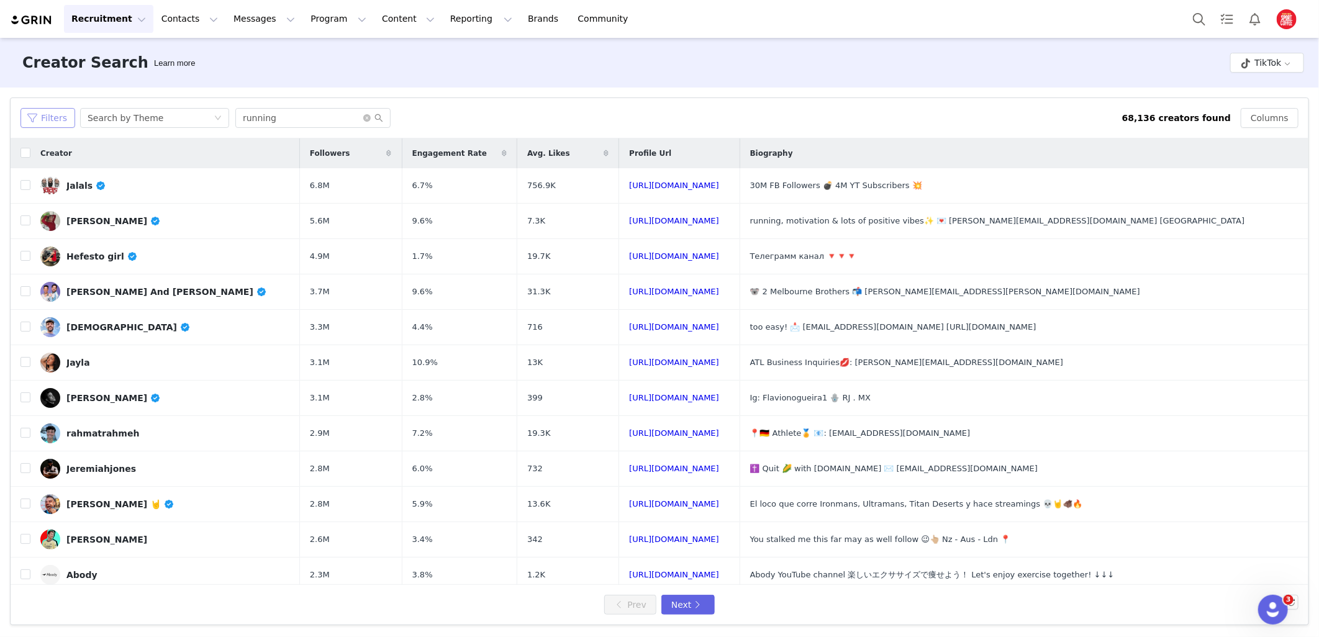
click at [34, 118] on button "Filters" at bounding box center [47, 118] width 55 height 20
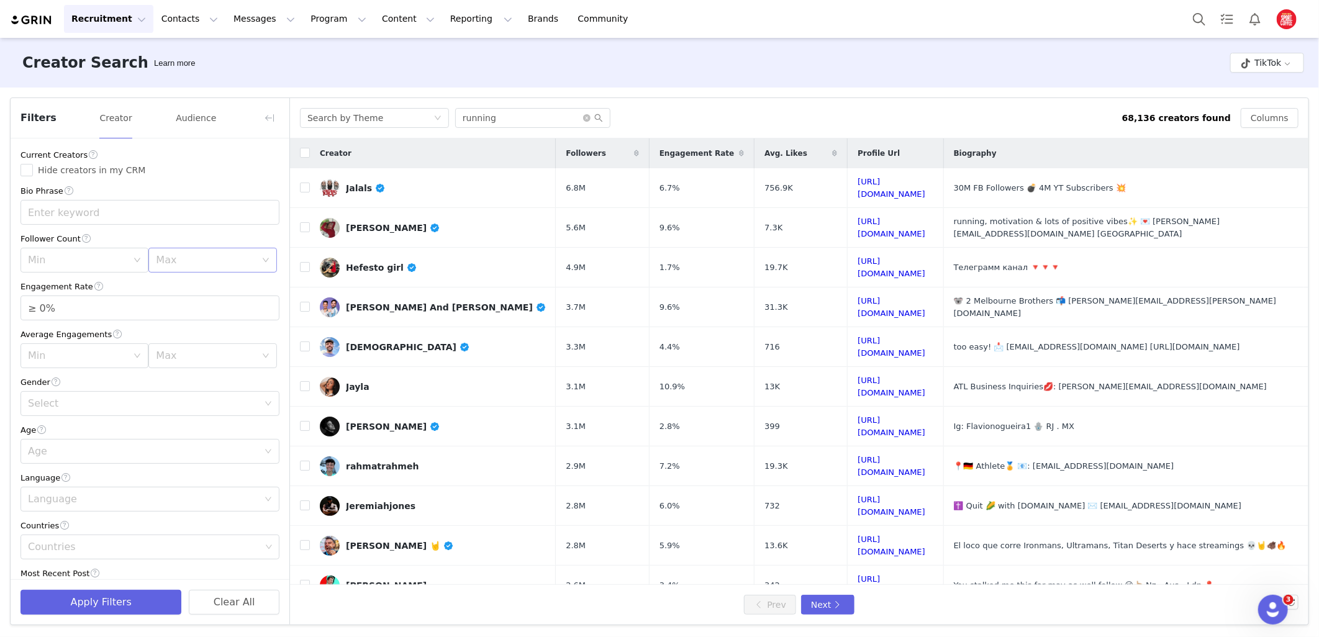
click at [180, 265] on div "Max" at bounding box center [205, 260] width 99 height 12
click at [188, 255] on div "Max" at bounding box center [205, 260] width 99 height 12
click at [183, 258] on div "Max" at bounding box center [205, 260] width 99 height 12
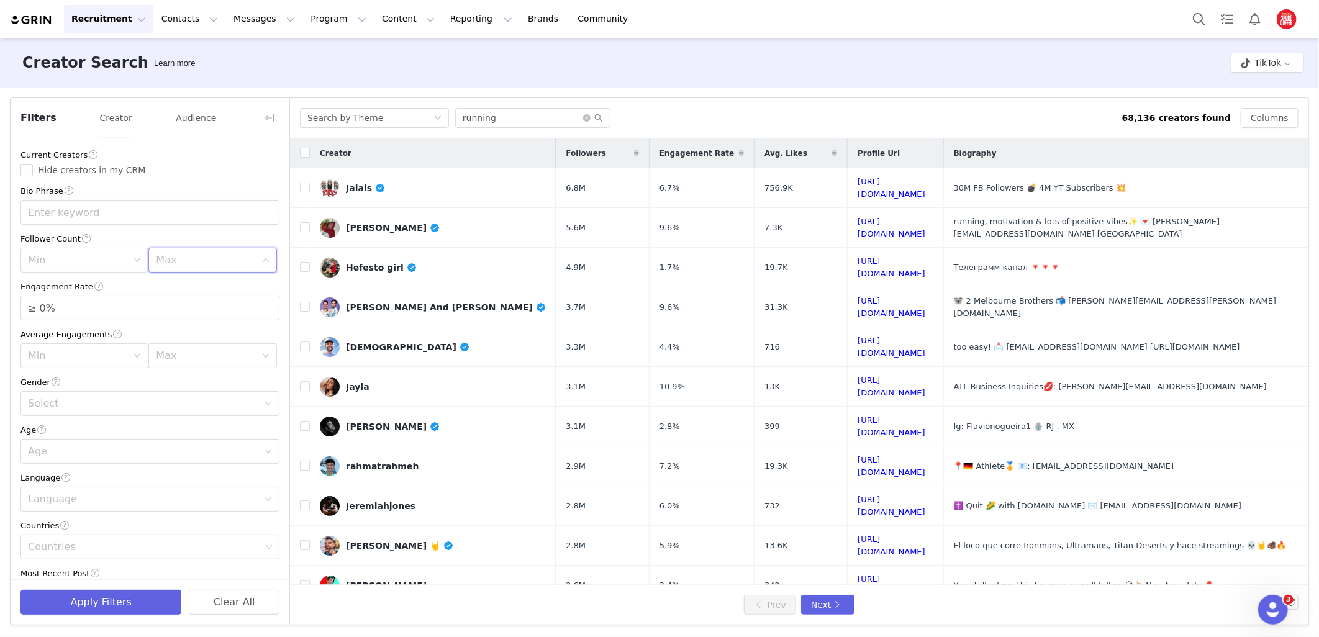
click at [183, 258] on div "Max" at bounding box center [205, 260] width 99 height 12
click at [184, 261] on div "Max" at bounding box center [205, 260] width 99 height 12
click at [163, 418] on li "1M" at bounding box center [204, 419] width 123 height 20
click at [70, 261] on div "Min" at bounding box center [77, 260] width 99 height 12
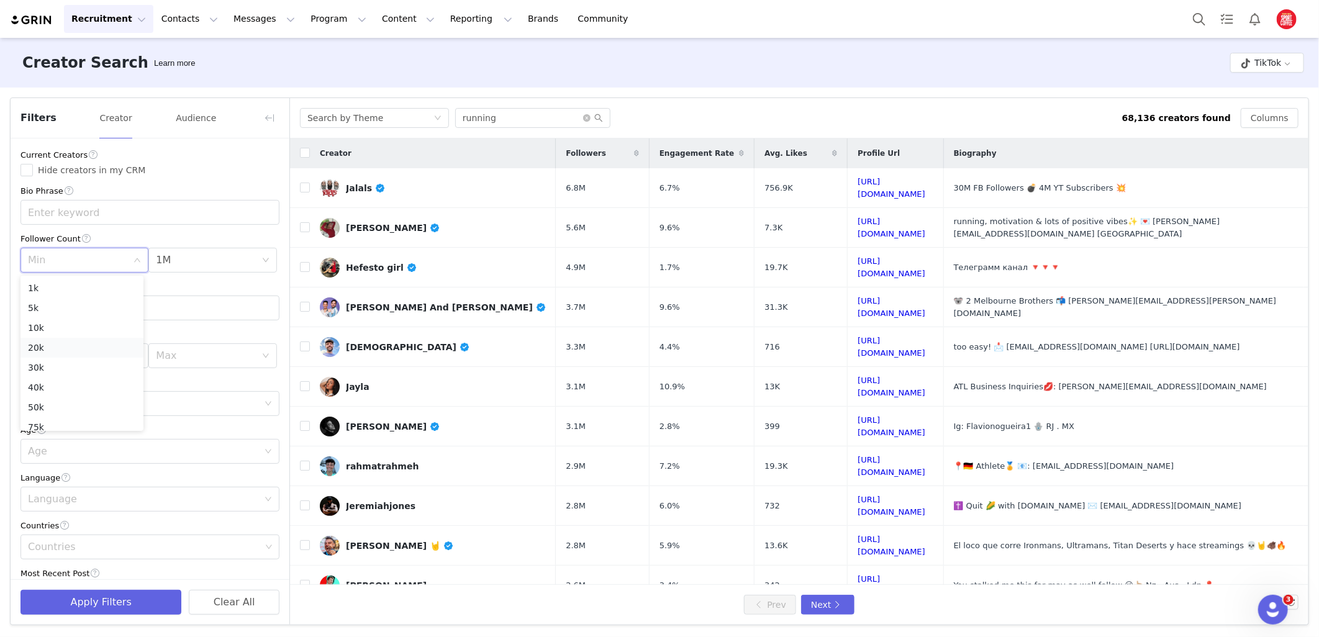
click at [40, 345] on li "20k" at bounding box center [81, 348] width 123 height 20
click at [91, 249] on div "Min 20k" at bounding box center [80, 260] width 105 height 24
drag, startPoint x: 238, startPoint y: 281, endPoint x: 237, endPoint y: 288, distance: 6.3
click at [238, 283] on div "Engagement Rate" at bounding box center [149, 286] width 259 height 13
click at [168, 353] on div "Max" at bounding box center [205, 356] width 99 height 12
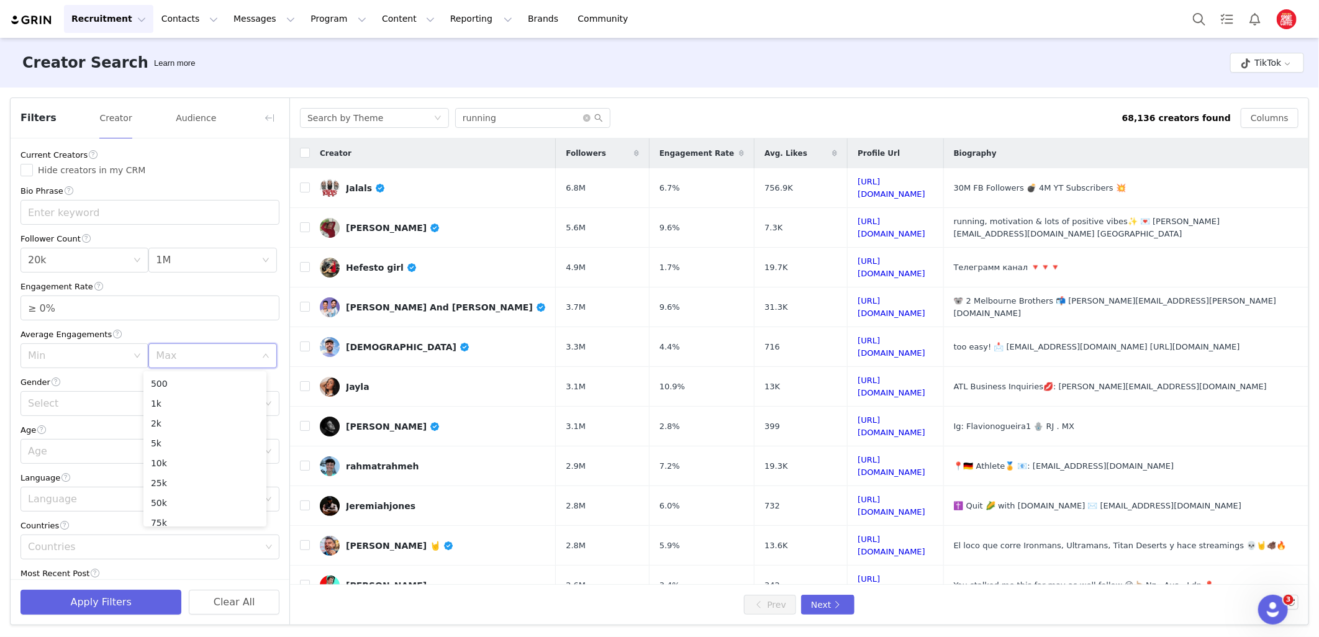
click at [158, 325] on div "Current Creators Hide creators in my CRM Bio Phrase Follower Count Min 20k Max …" at bounding box center [150, 436] width 279 height 595
click at [64, 406] on div "Select" at bounding box center [143, 404] width 230 height 12
click at [64, 435] on li "Any" at bounding box center [144, 432] width 248 height 20
click at [50, 458] on div "Age" at bounding box center [143, 451] width 230 height 12
click at [51, 501] on li "25-34" at bounding box center [144, 500] width 248 height 20
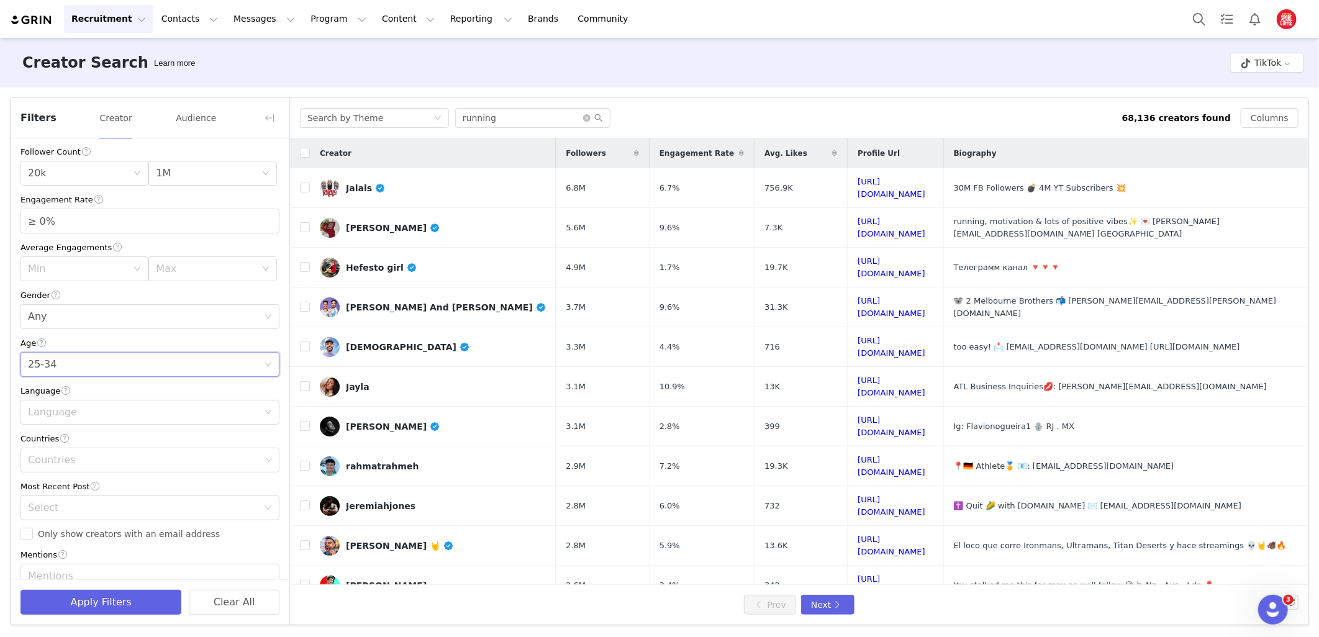
scroll to position [138, 0]
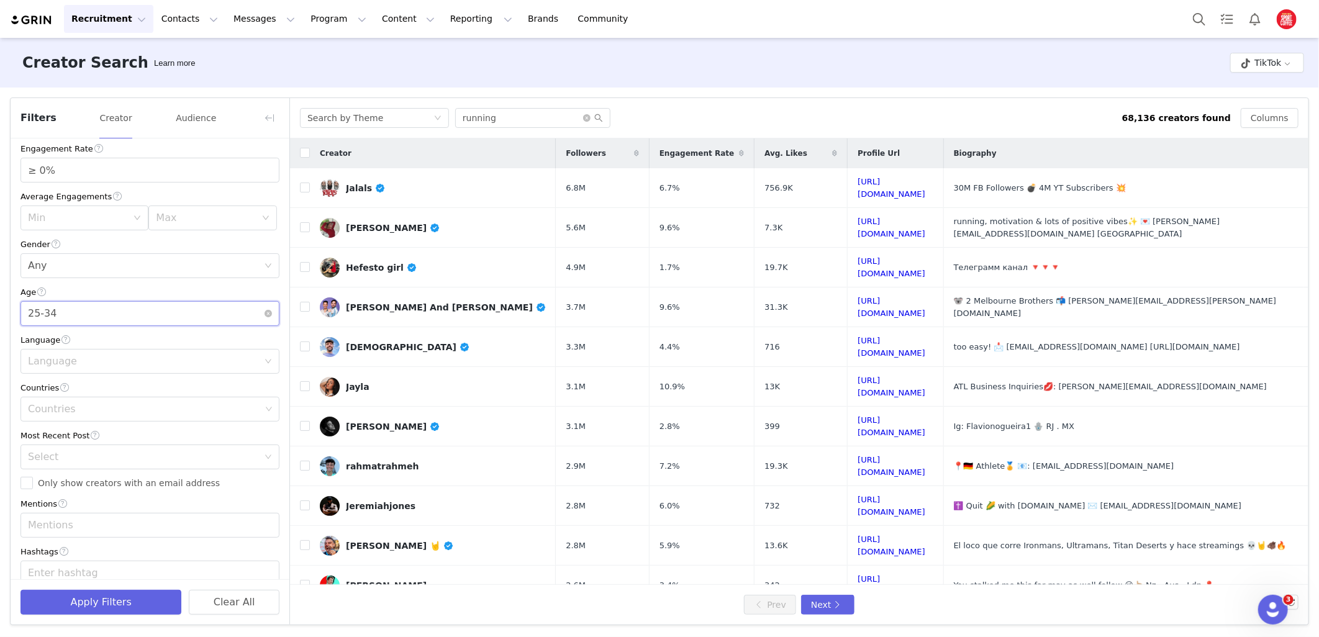
click at [96, 308] on div "Age 25-34" at bounding box center [146, 314] width 236 height 24
click at [265, 313] on icon "icon: close-circle" at bounding box center [268, 313] width 7 height 7
click at [127, 358] on div "Language" at bounding box center [143, 361] width 230 height 12
click at [92, 394] on li "English" at bounding box center [144, 390] width 248 height 20
click at [47, 417] on div "Countries" at bounding box center [145, 410] width 242 height 24
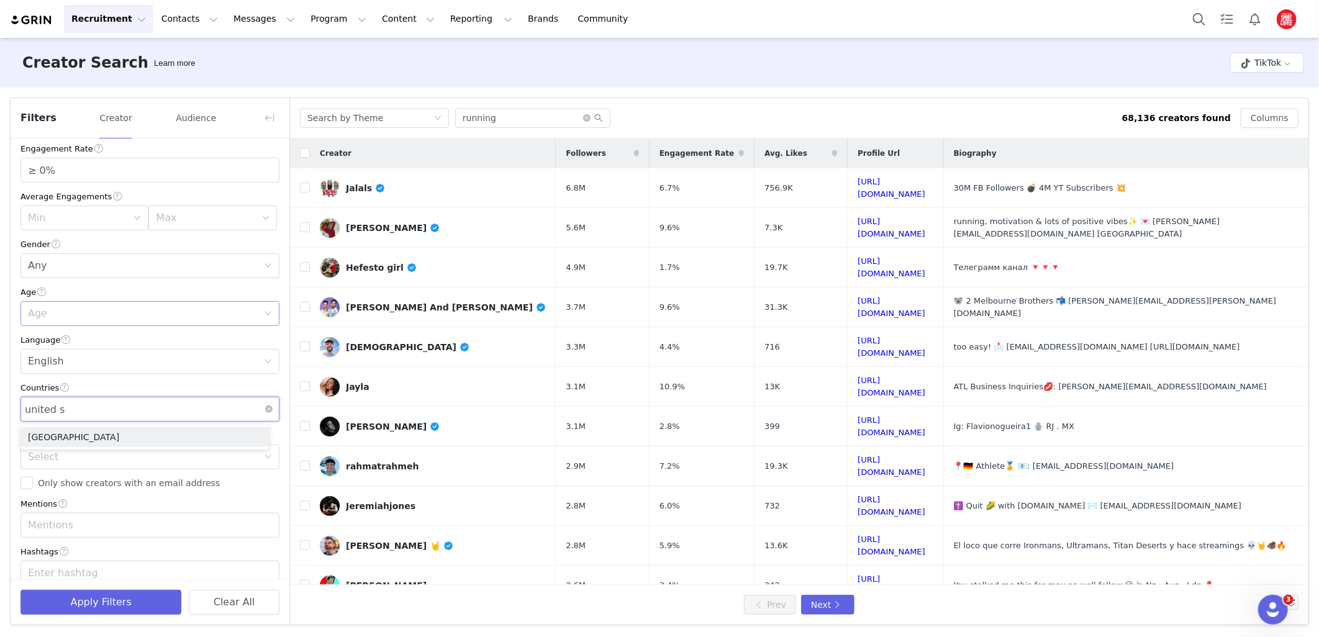
type input "united st"
click at [51, 429] on li "United States" at bounding box center [144, 437] width 248 height 20
click at [97, 437] on li "United States" at bounding box center [144, 437] width 248 height 20
click at [81, 438] on li "United States" at bounding box center [144, 437] width 248 height 20
click at [255, 435] on icon "icon: check" at bounding box center [257, 437] width 7 height 7
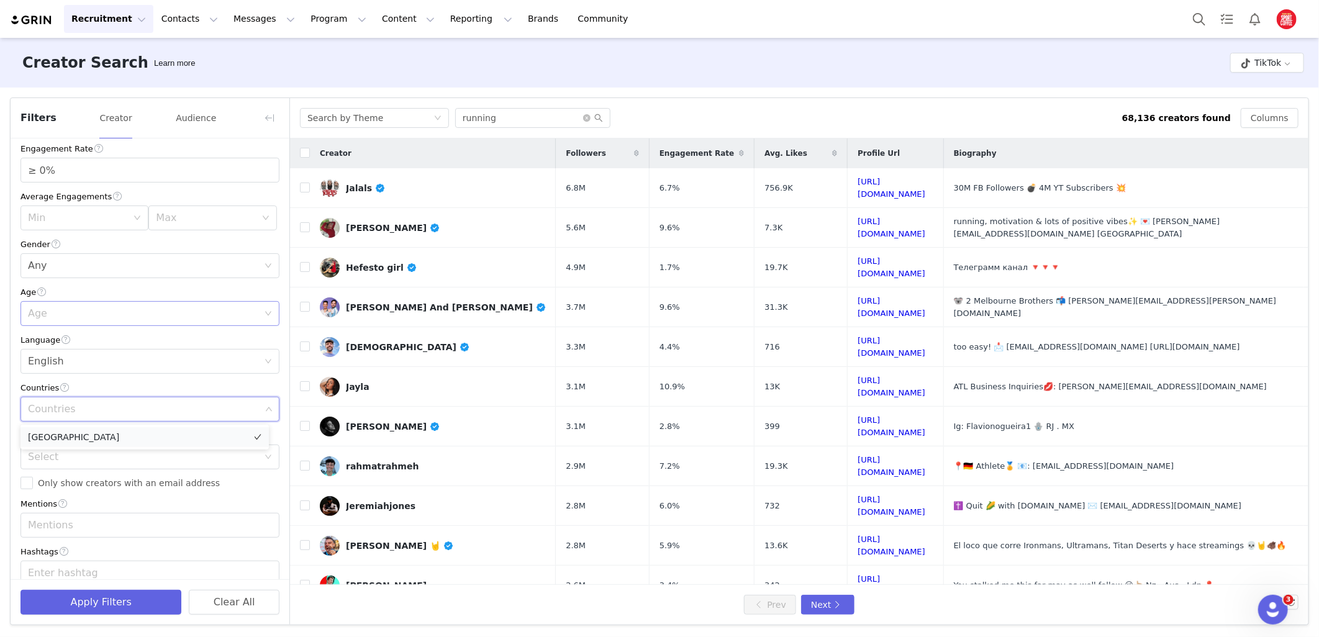
click at [147, 434] on li "United States" at bounding box center [144, 437] width 248 height 20
click at [139, 382] on div "Countries" at bounding box center [149, 387] width 259 height 13
click at [73, 457] on div "Select" at bounding box center [143, 457] width 230 height 12
click at [62, 486] on li "<1 Month" at bounding box center [144, 485] width 248 height 20
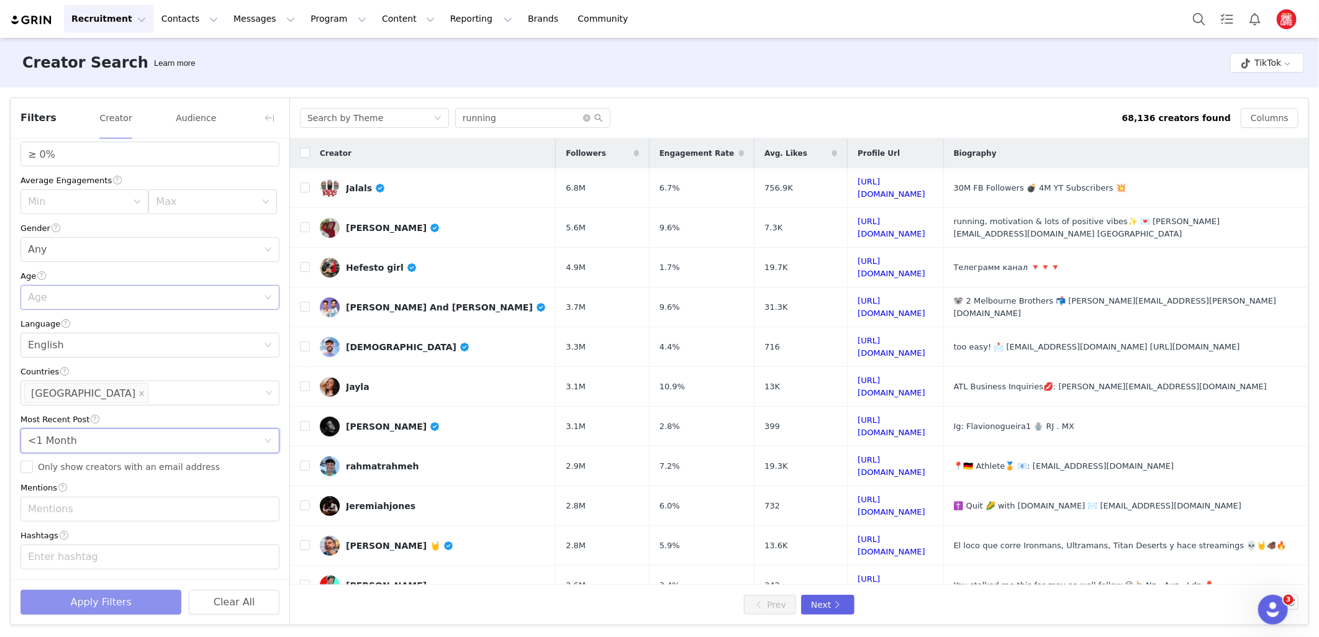
click at [78, 597] on button "Apply Filters" at bounding box center [100, 602] width 161 height 25
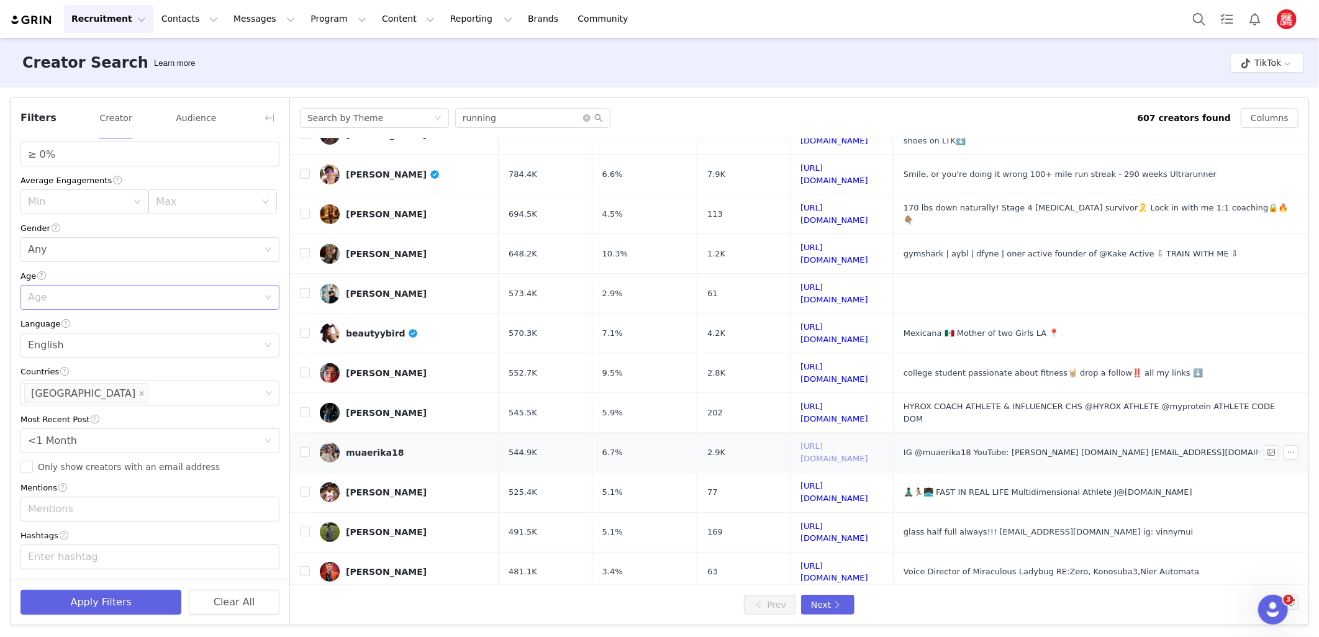
scroll to position [296, 0]
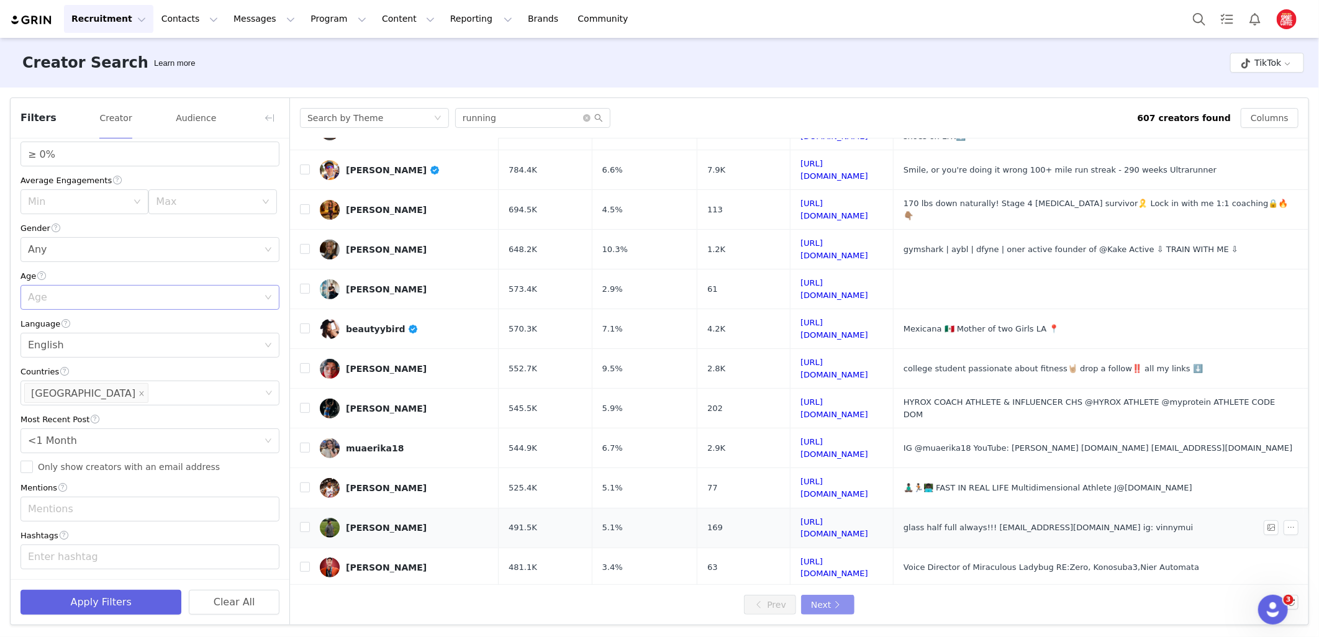
drag, startPoint x: 831, startPoint y: 601, endPoint x: 785, endPoint y: 446, distance: 162.0
click at [831, 601] on button "Next" at bounding box center [827, 605] width 53 height 20
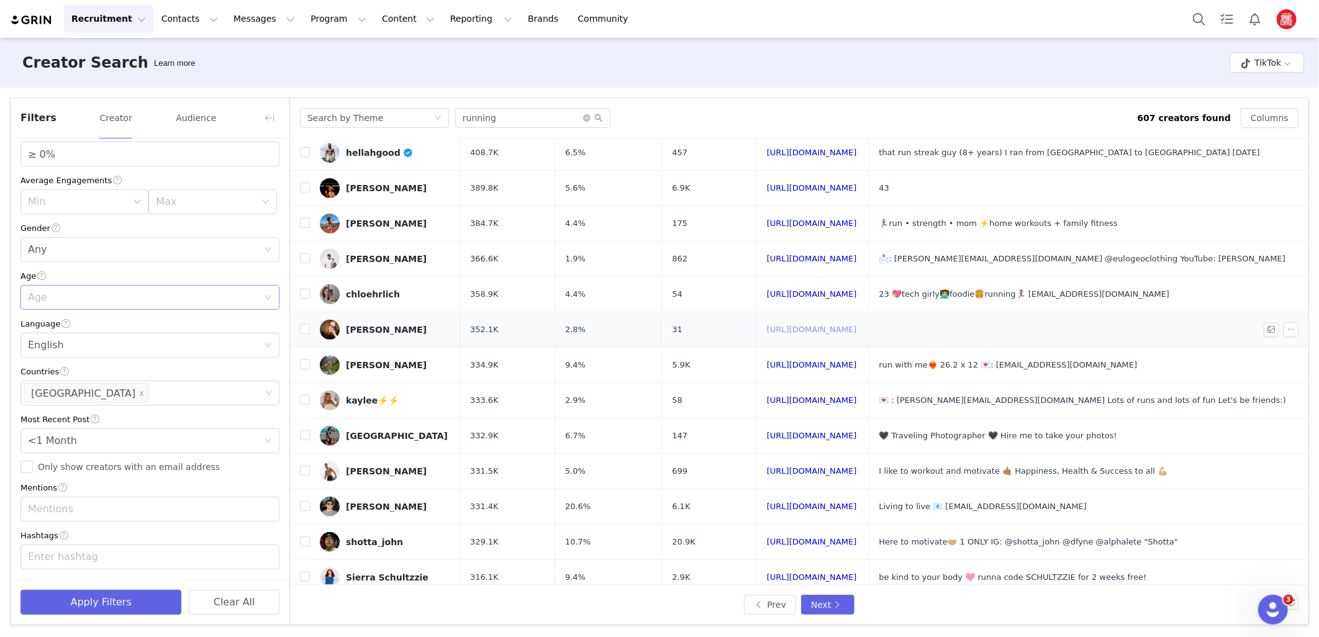
scroll to position [293, 0]
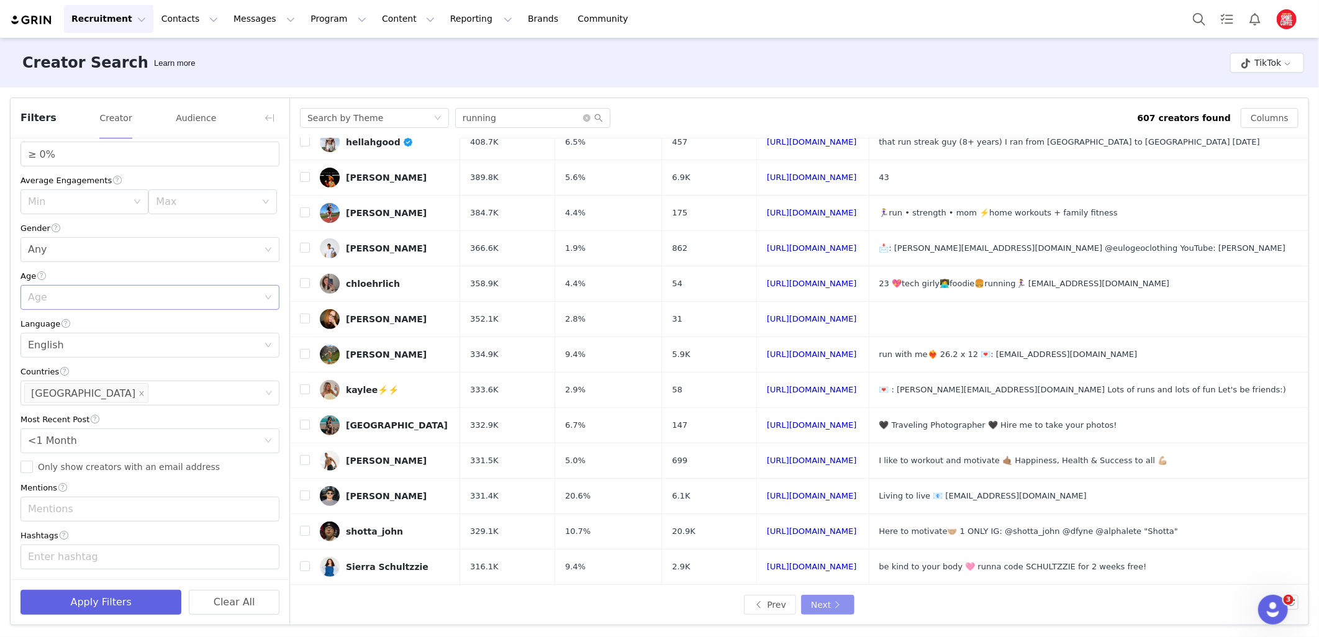
click at [829, 603] on button "Next" at bounding box center [827, 605] width 53 height 20
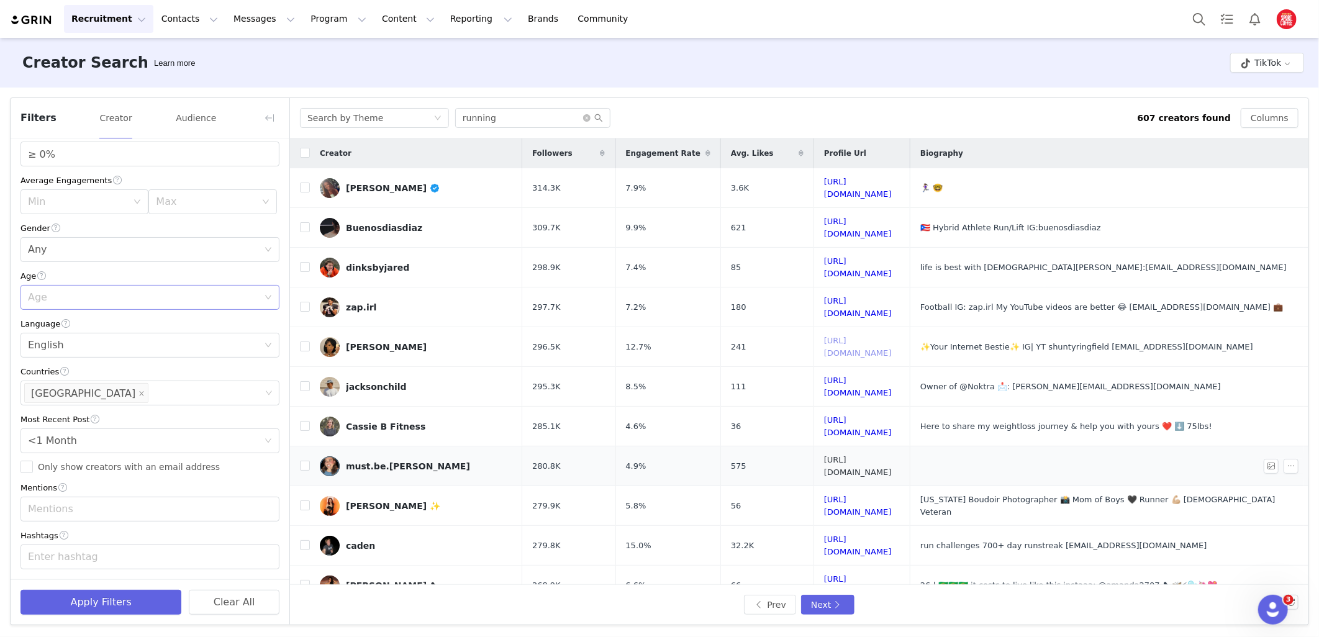
scroll to position [138, 0]
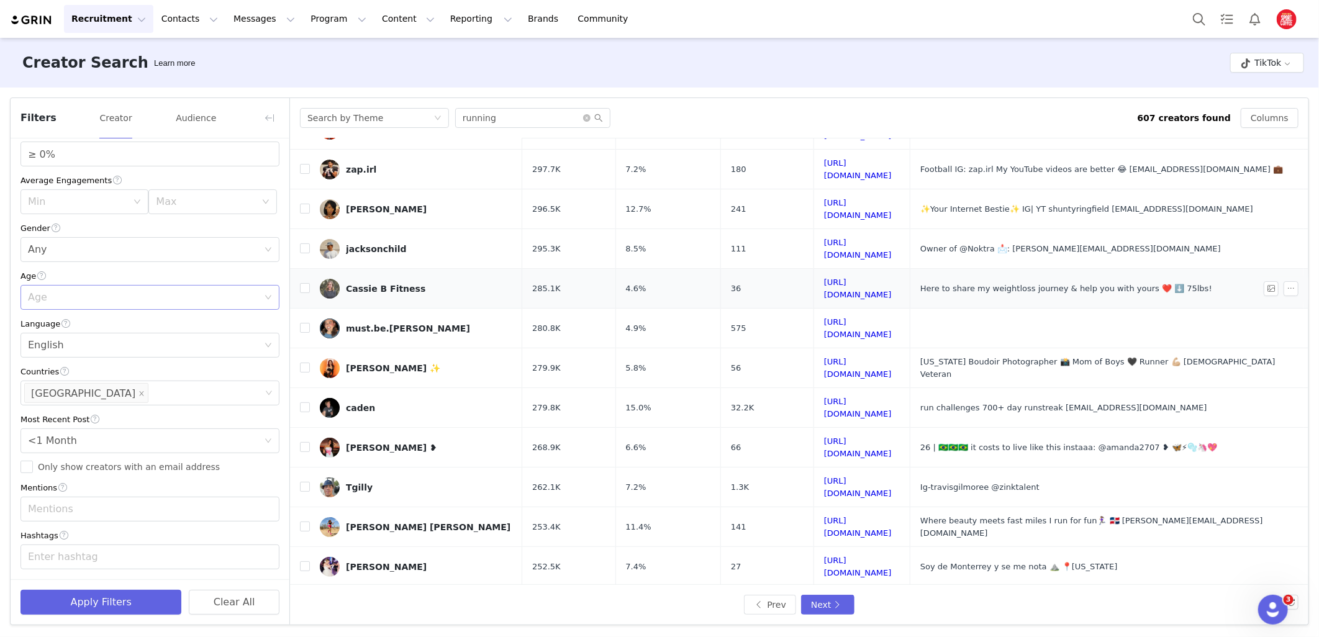
click at [911, 276] on td "https://www.tiktok.com/share/user/6902975551821317126" at bounding box center [862, 289] width 96 height 40
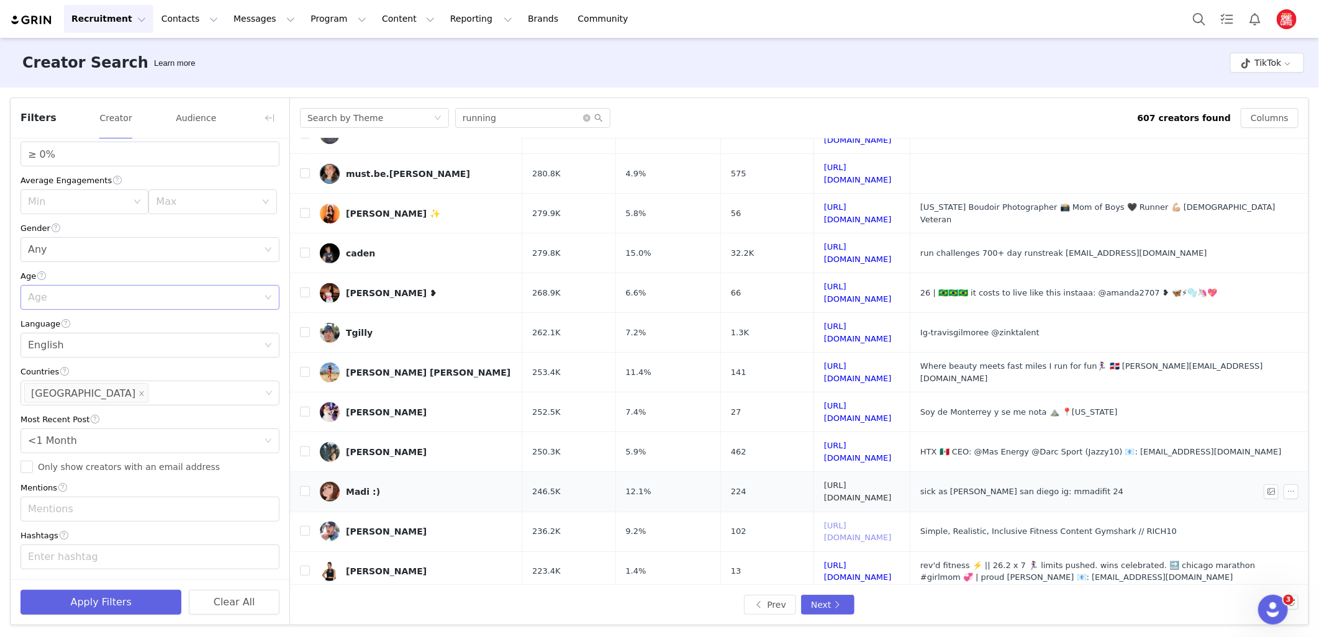
scroll to position [307, 0]
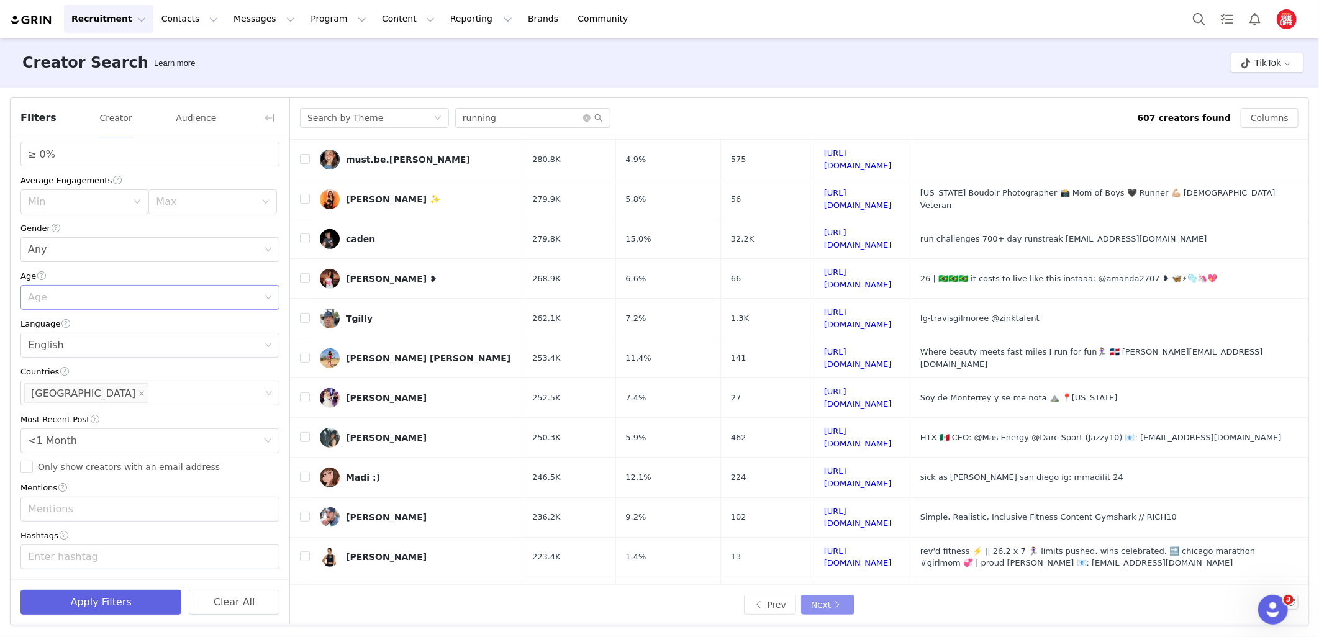
click at [822, 601] on button "Next" at bounding box center [827, 605] width 53 height 20
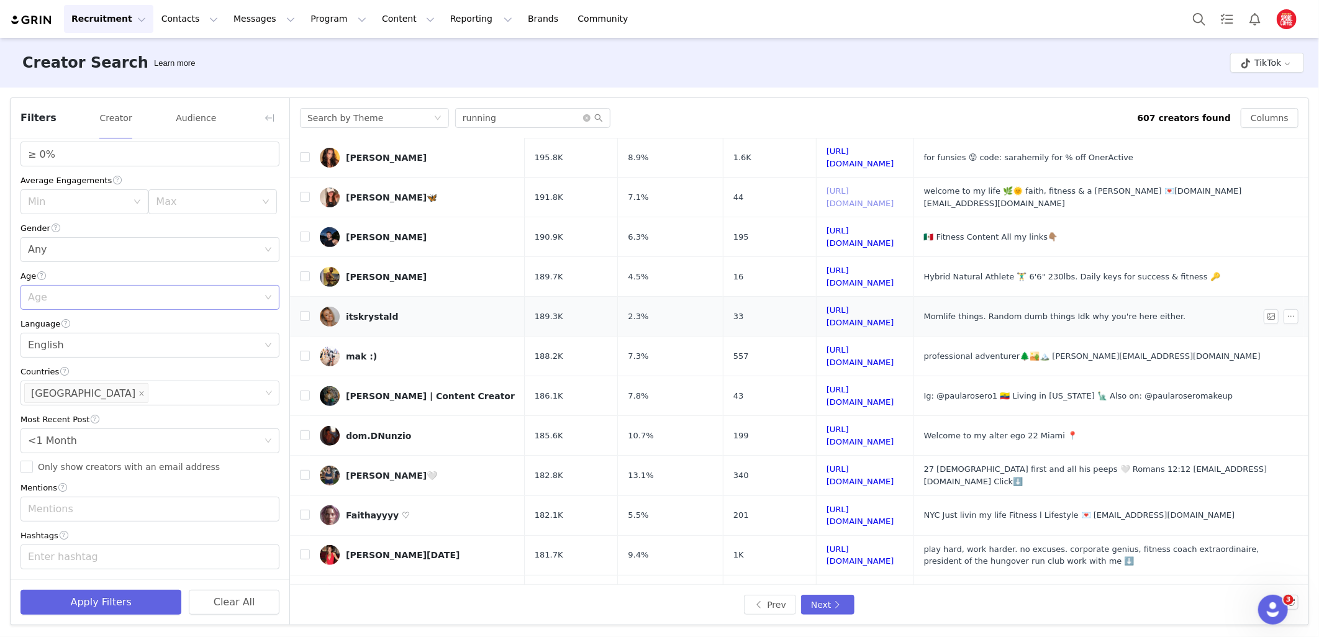
scroll to position [311, 0]
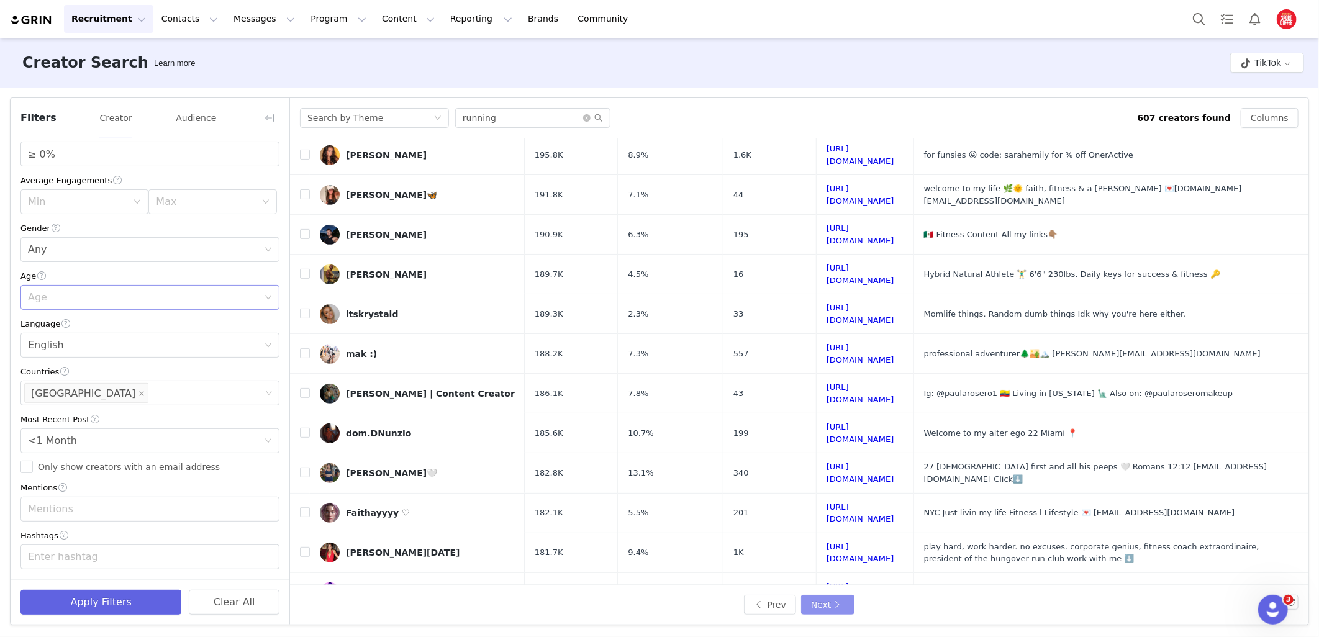
click at [839, 598] on button "Next" at bounding box center [827, 605] width 53 height 20
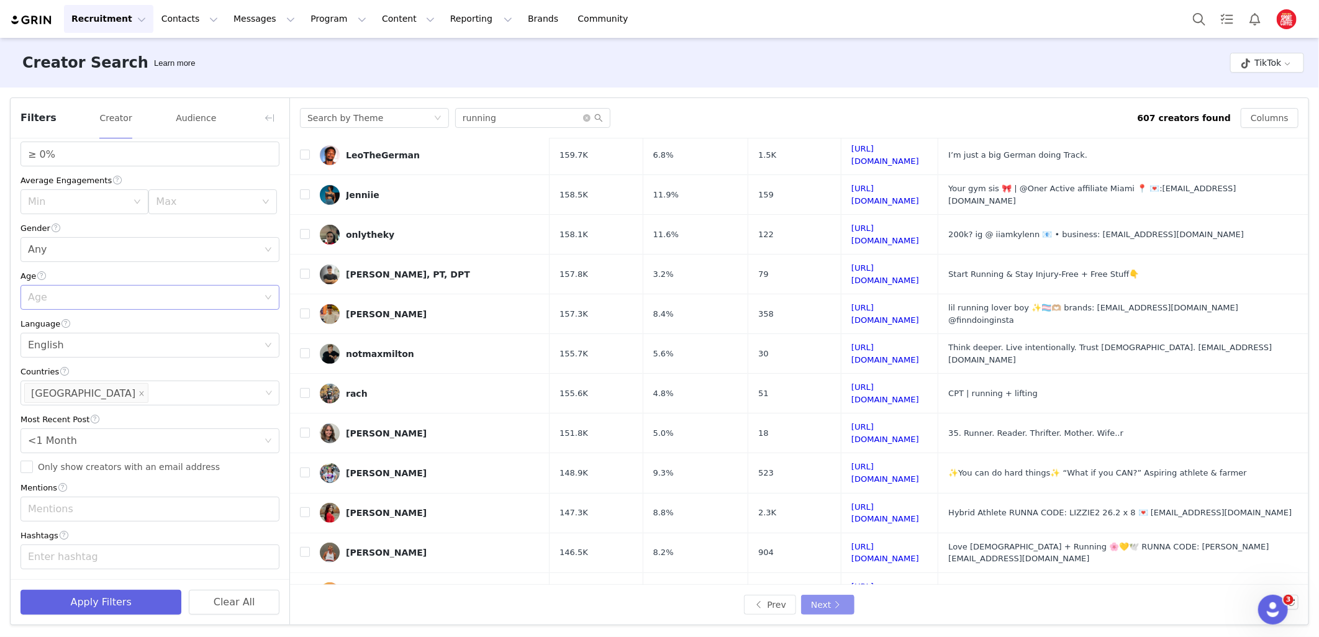
click at [836, 606] on button "Next" at bounding box center [827, 605] width 53 height 20
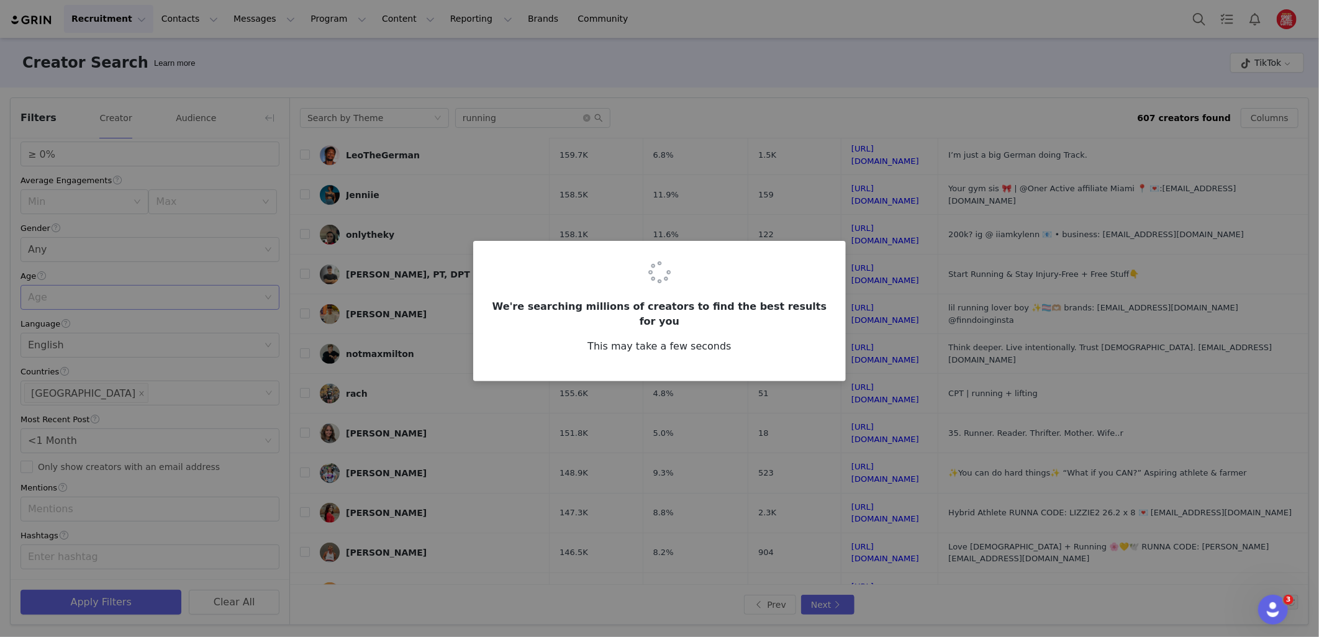
scroll to position [0, 0]
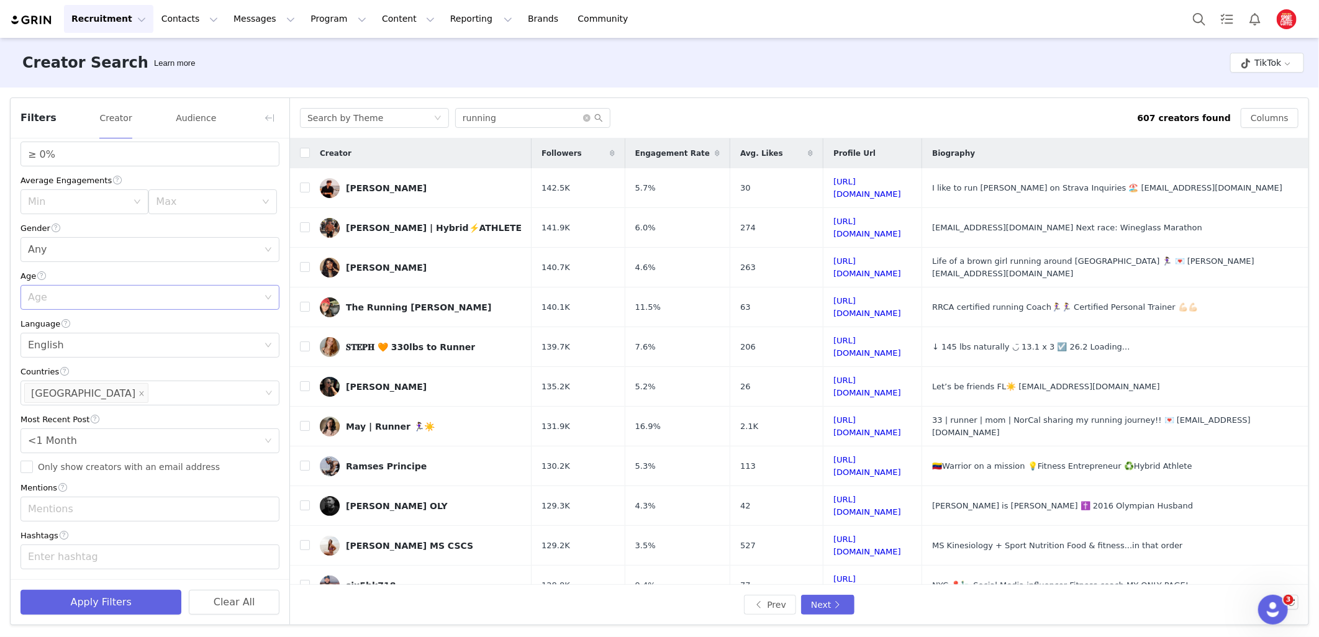
drag, startPoint x: 862, startPoint y: 191, endPoint x: 867, endPoint y: 137, distance: 54.2
click at [867, 110] on div "Search by Theme running" at bounding box center [719, 118] width 838 height 20
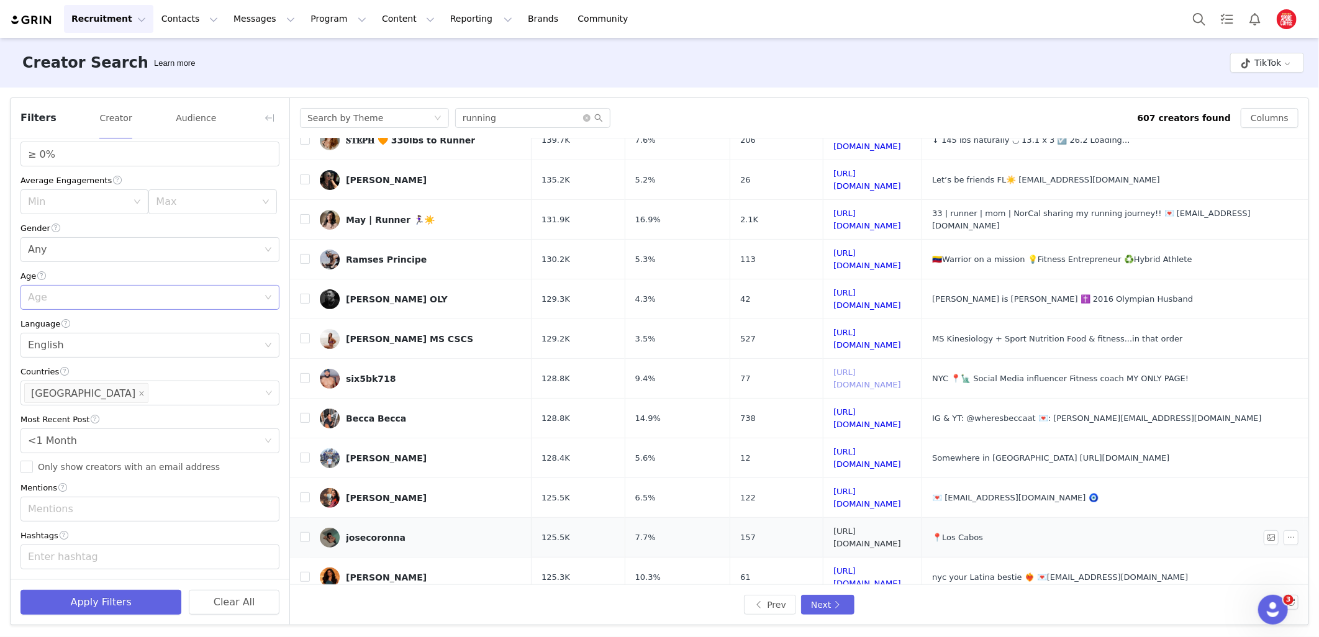
scroll to position [303, 0]
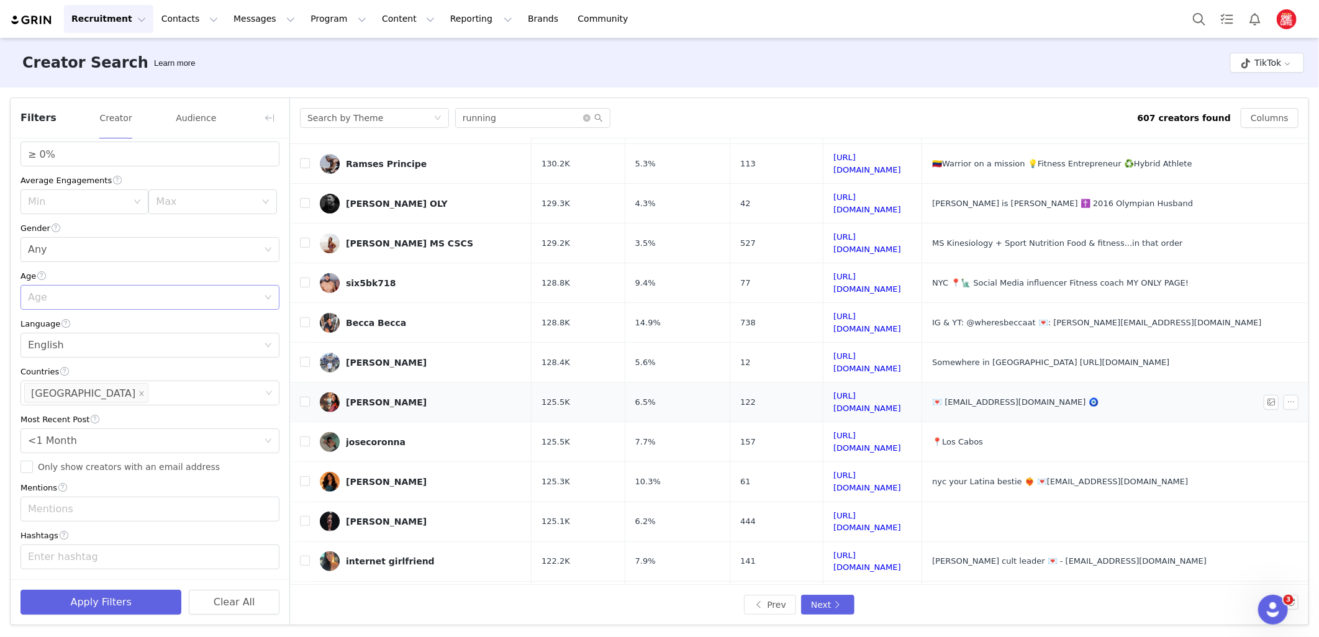
drag, startPoint x: 936, startPoint y: 559, endPoint x: 989, endPoint y: 339, distance: 226.3
click at [989, 398] on span "💌 anjali@theagencyhq.co 🧿" at bounding box center [1015, 402] width 166 height 9
click at [840, 599] on button "Next" at bounding box center [827, 605] width 53 height 20
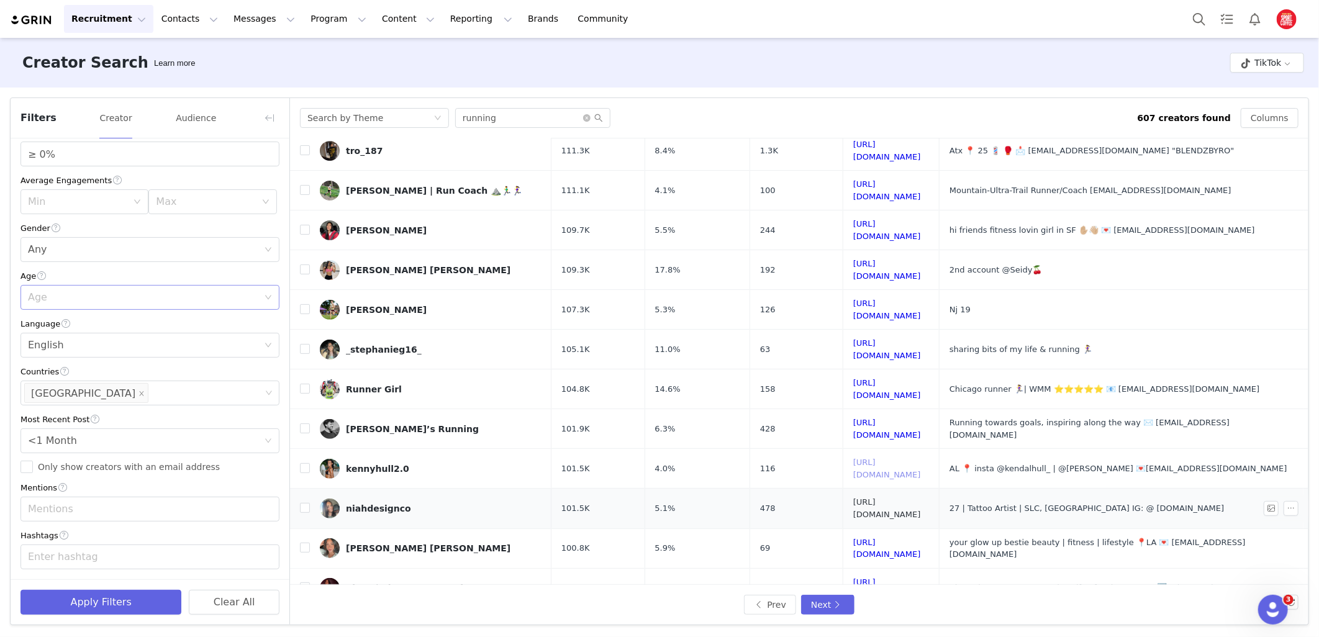
scroll to position [311, 0]
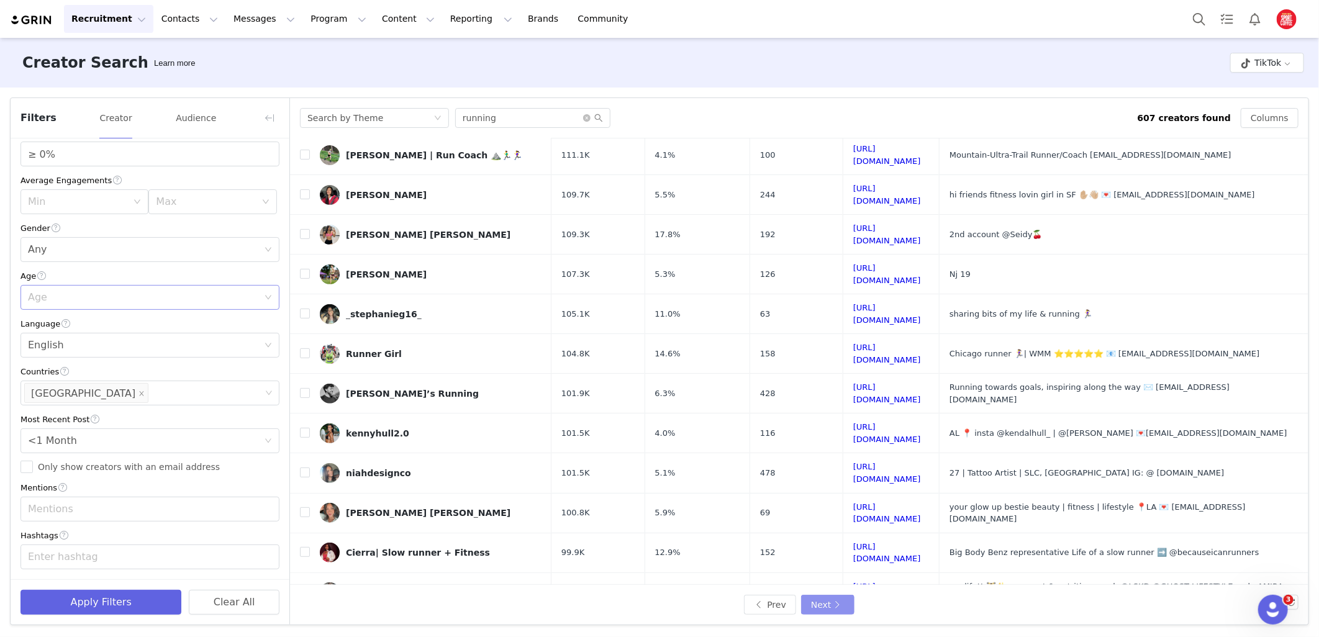
click at [834, 604] on button "Next" at bounding box center [827, 605] width 53 height 20
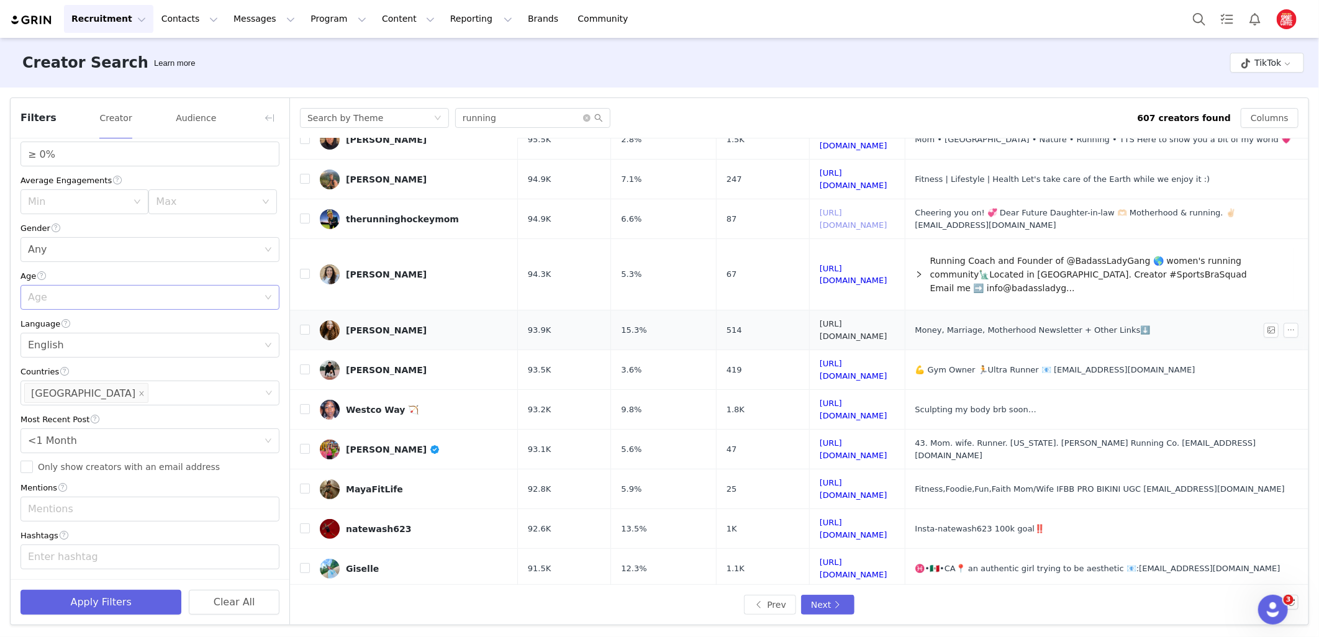
scroll to position [207, 0]
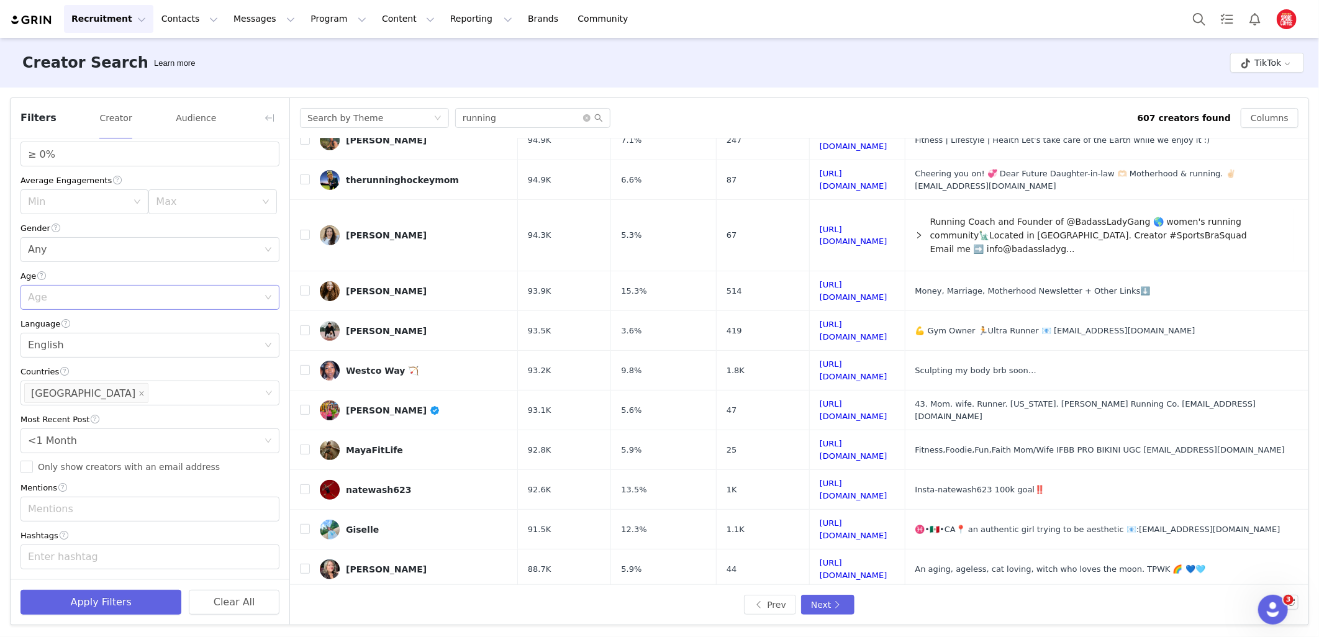
drag, startPoint x: 887, startPoint y: 401, endPoint x: 799, endPoint y: 60, distance: 352.9
click at [799, 60] on div "Creator Search Learn more TikTok" at bounding box center [659, 63] width 1319 height 50
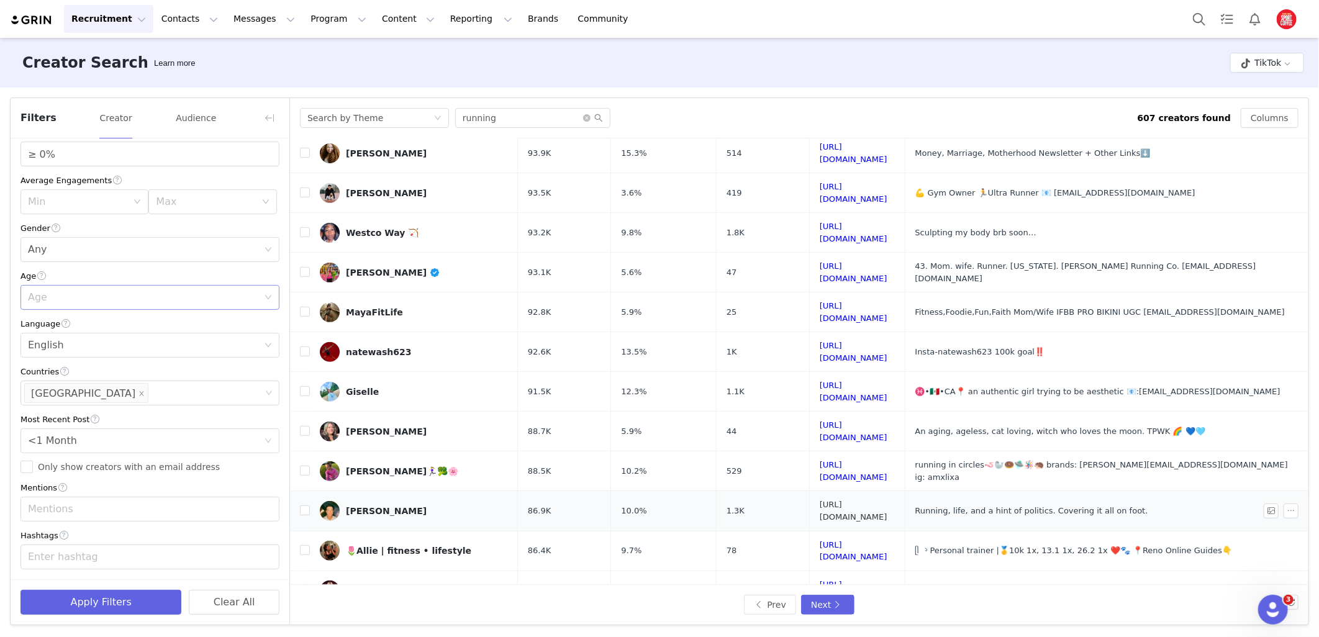
scroll to position [348, 0]
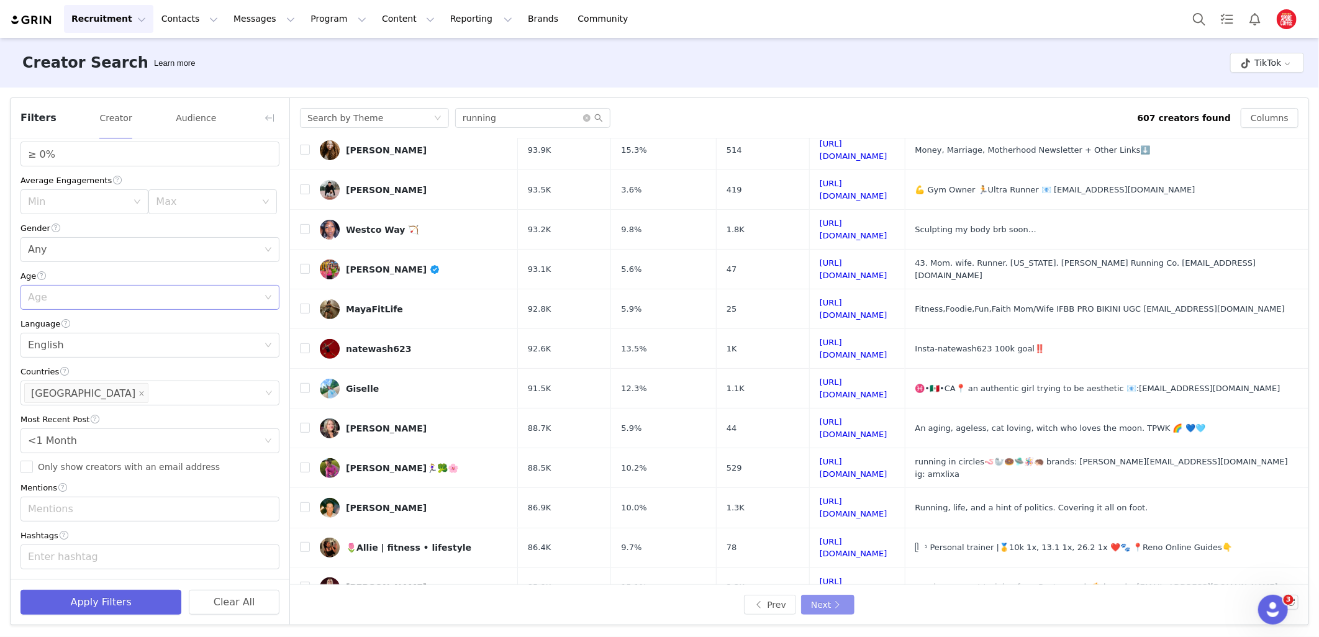
click at [845, 604] on button "Next" at bounding box center [827, 605] width 53 height 20
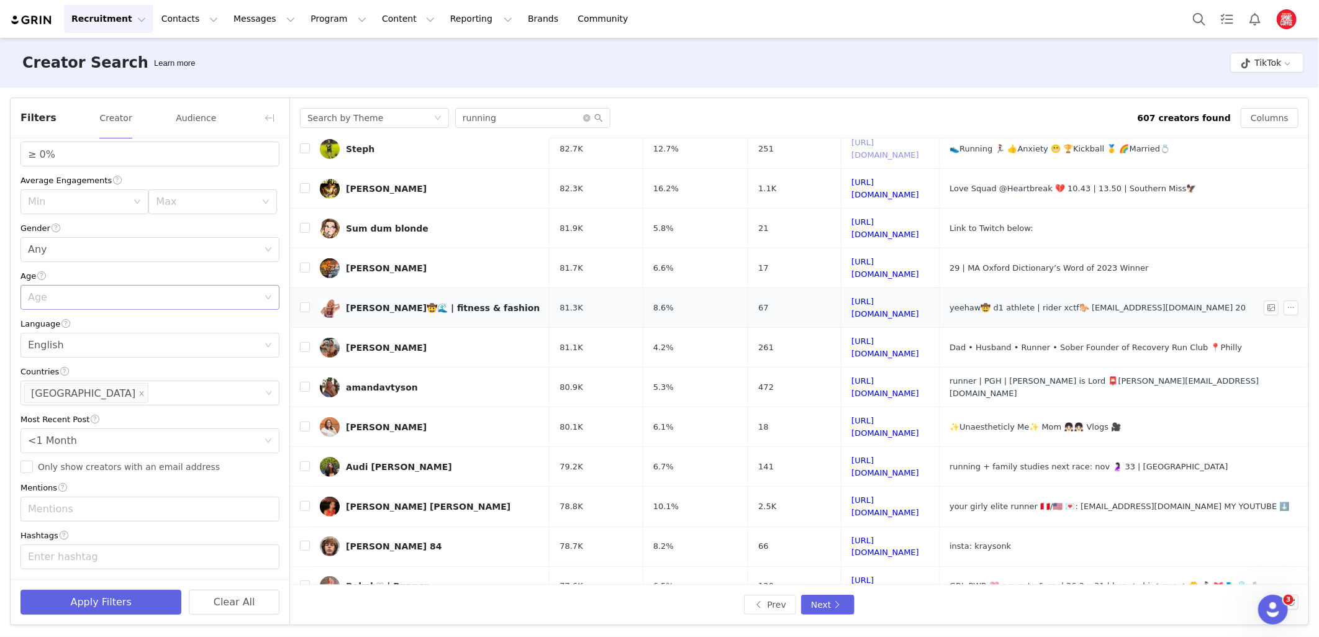
scroll to position [307, 0]
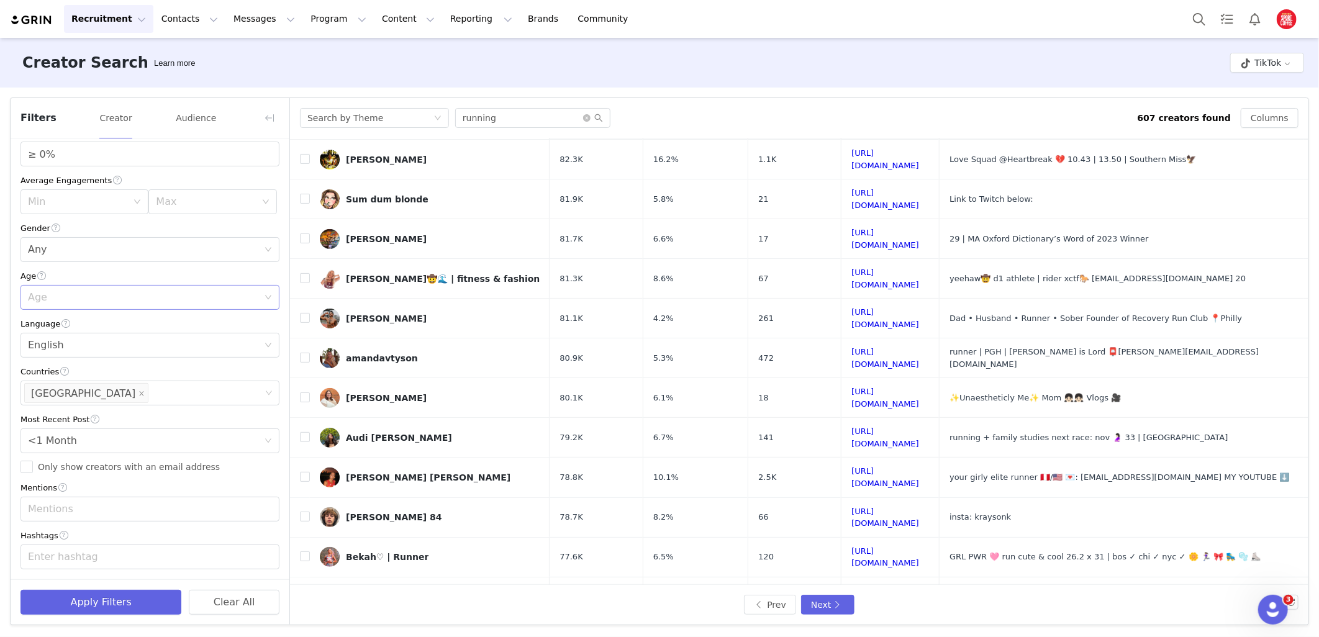
click at [892, 67] on div "Creator Search Learn more TikTok" at bounding box center [659, 63] width 1319 height 50
click at [831, 605] on button "Next" at bounding box center [827, 605] width 53 height 20
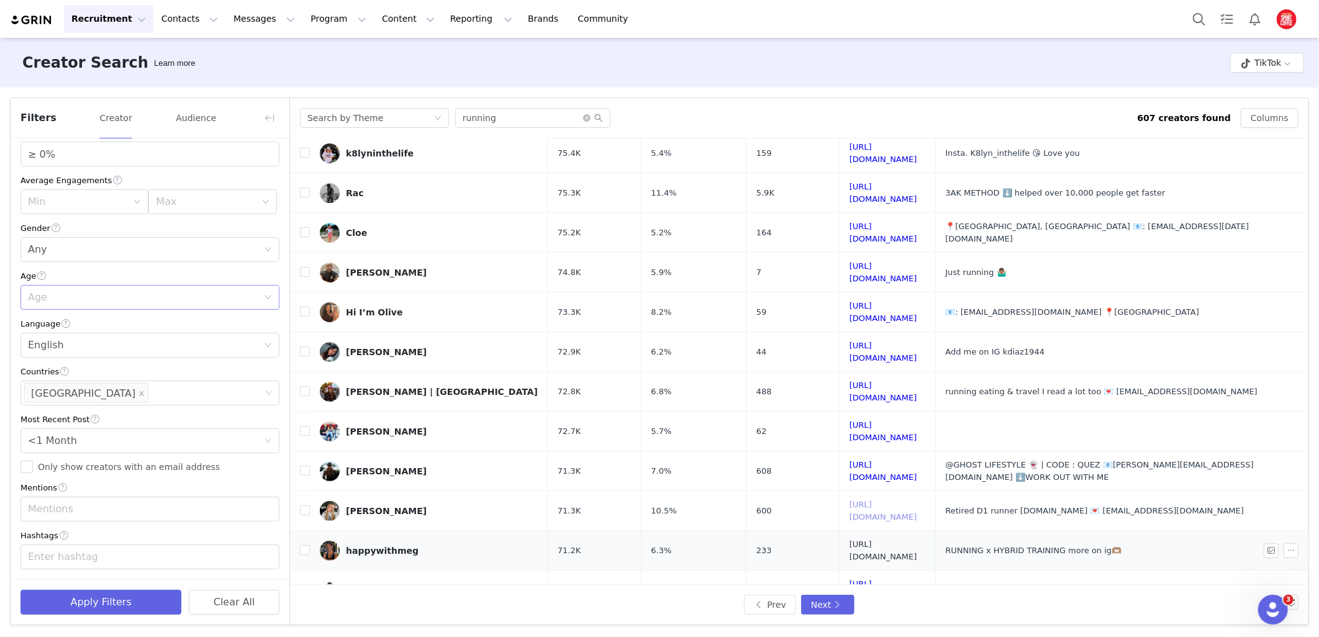
scroll to position [138, 0]
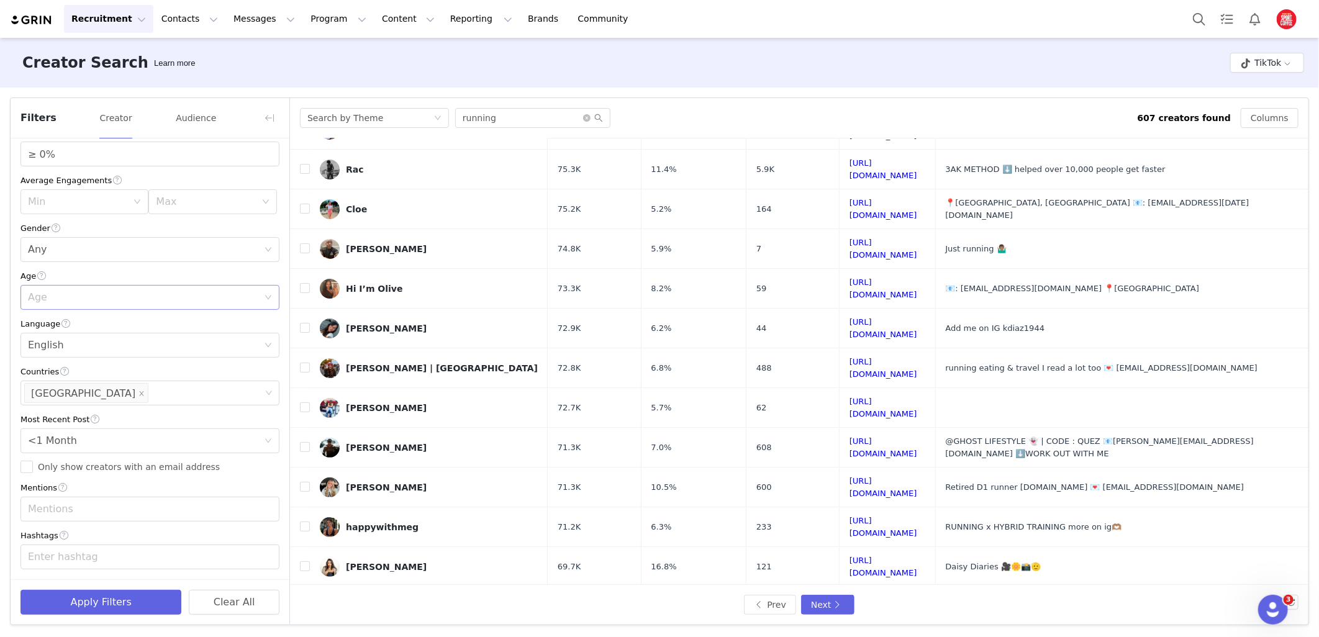
click at [852, 89] on div "Filters Creator Audience Current Creators Hide creators in my CRM Bio Phrase Fo…" at bounding box center [659, 362] width 1319 height 548
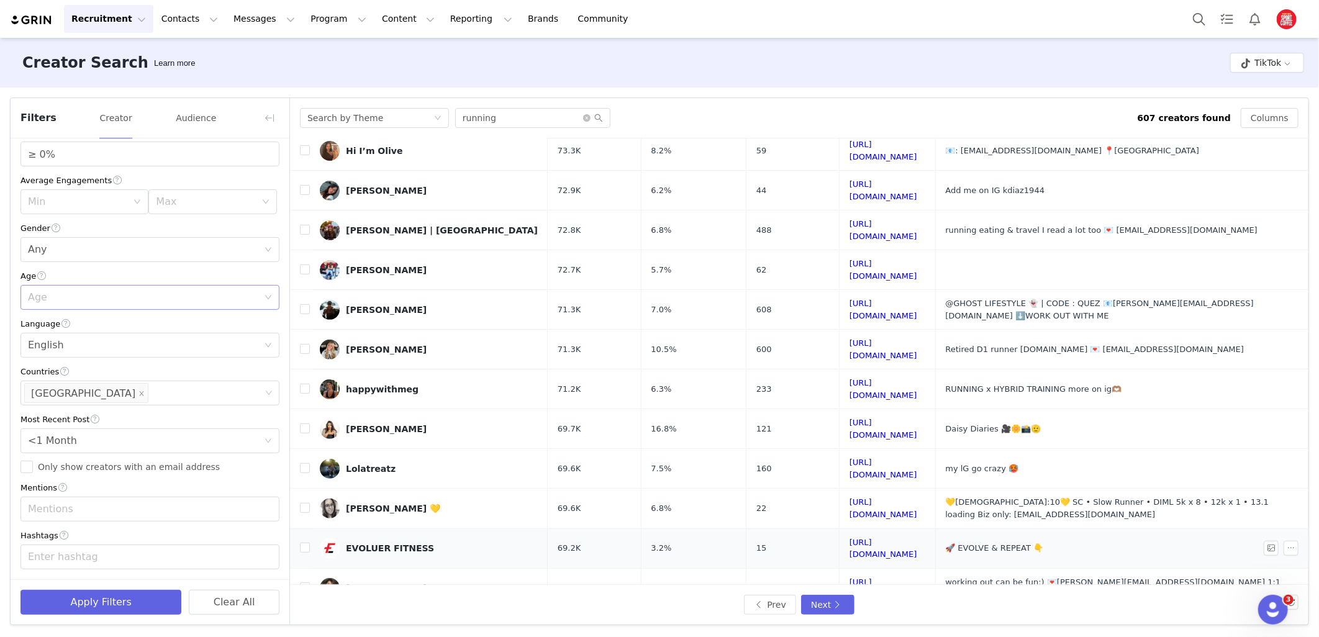
scroll to position [301, 0]
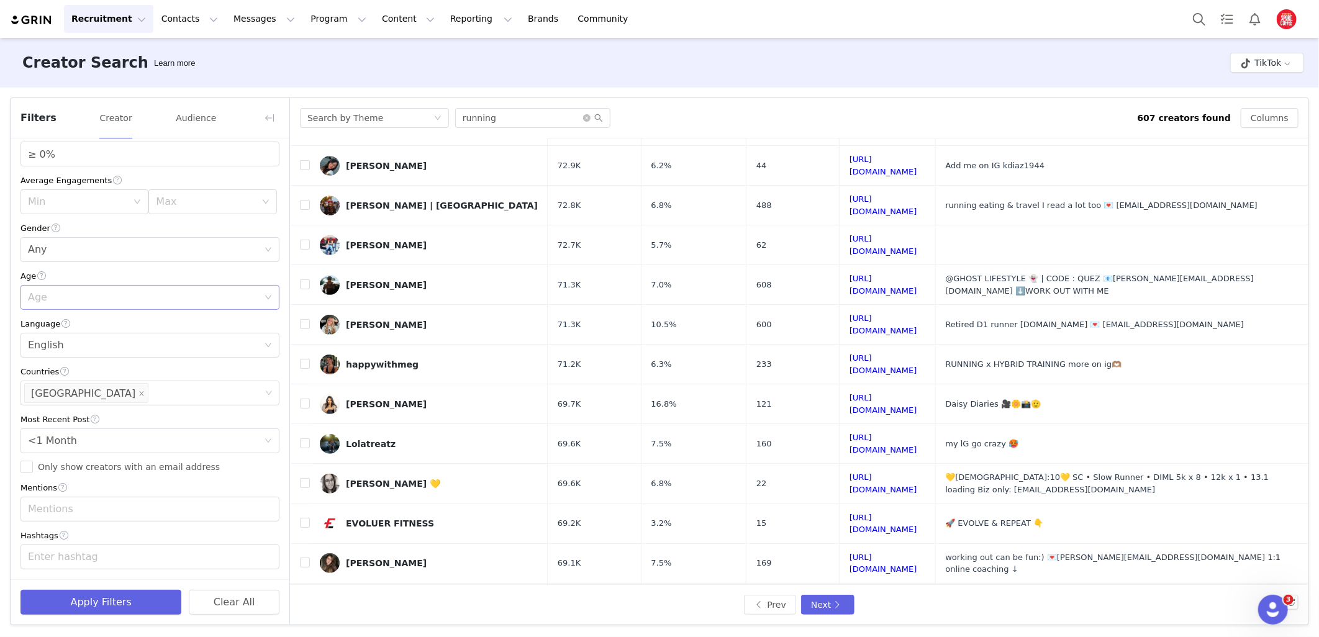
drag, startPoint x: 837, startPoint y: 499, endPoint x: 843, endPoint y: 102, distance: 397.0
click at [843, 102] on div "Search by Theme running 607 creators found Columns" at bounding box center [799, 118] width 1019 height 40
